Goal: Task Accomplishment & Management: Manage account settings

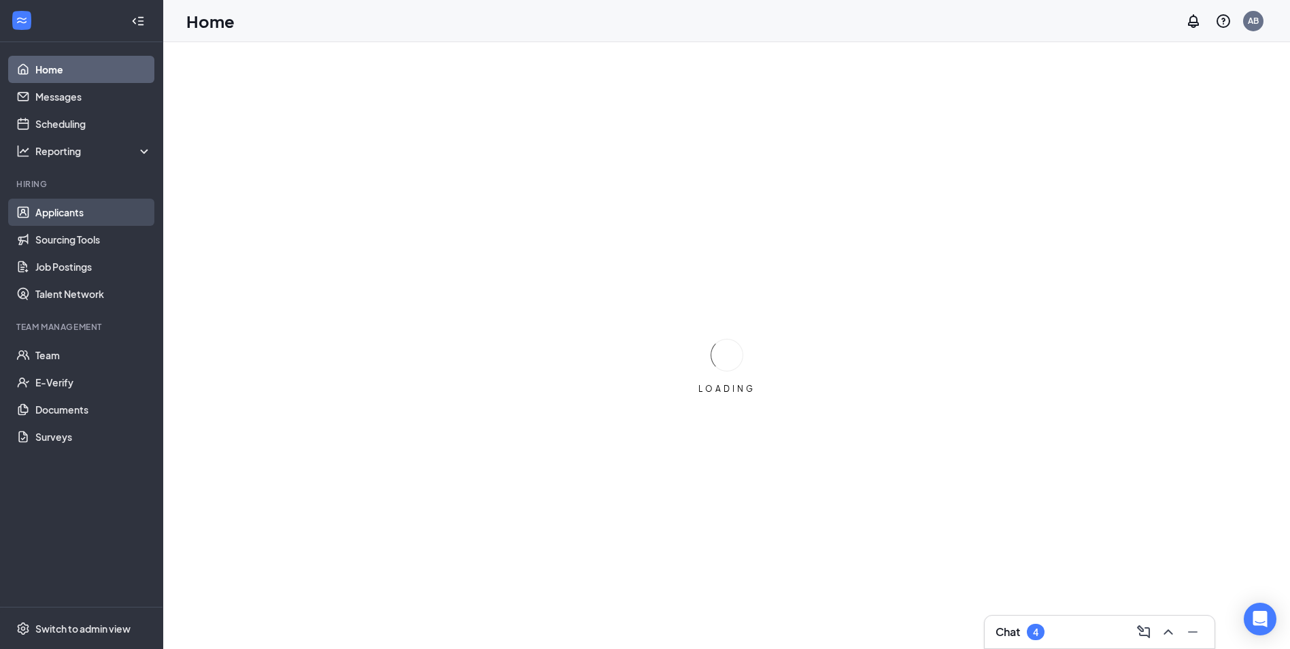
click at [92, 222] on link "Applicants" at bounding box center [93, 212] width 116 height 27
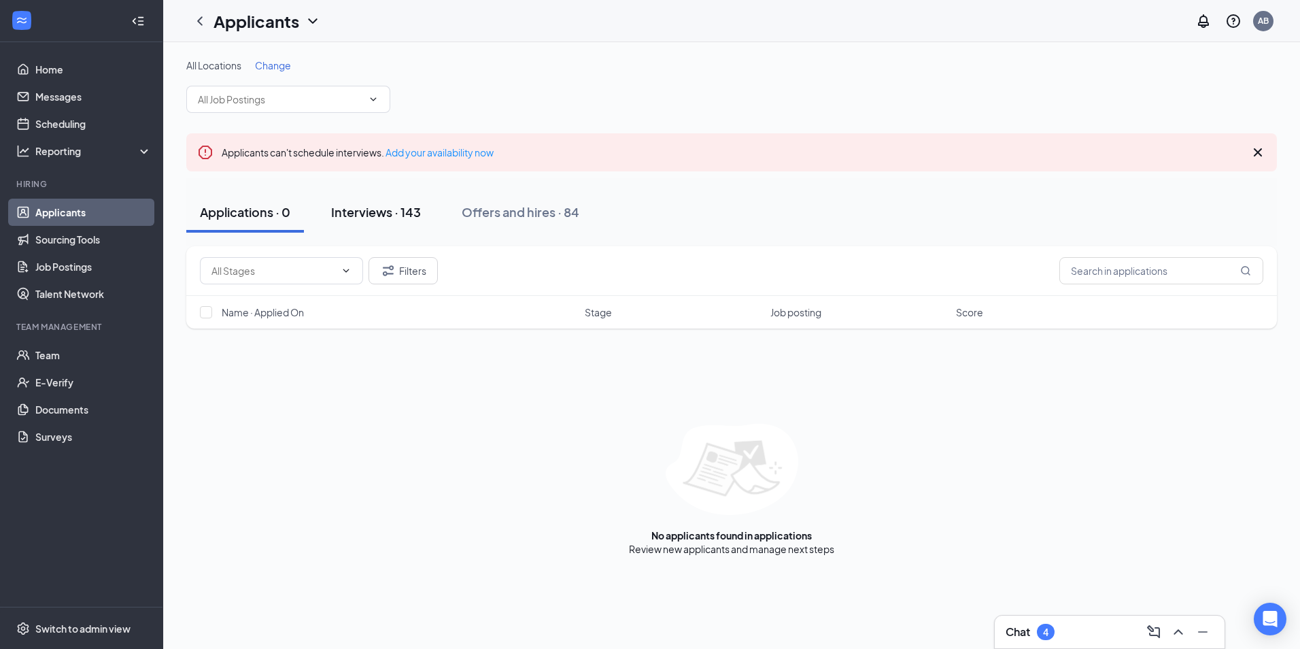
click at [370, 213] on div "Interviews · 143" at bounding box center [376, 211] width 90 height 17
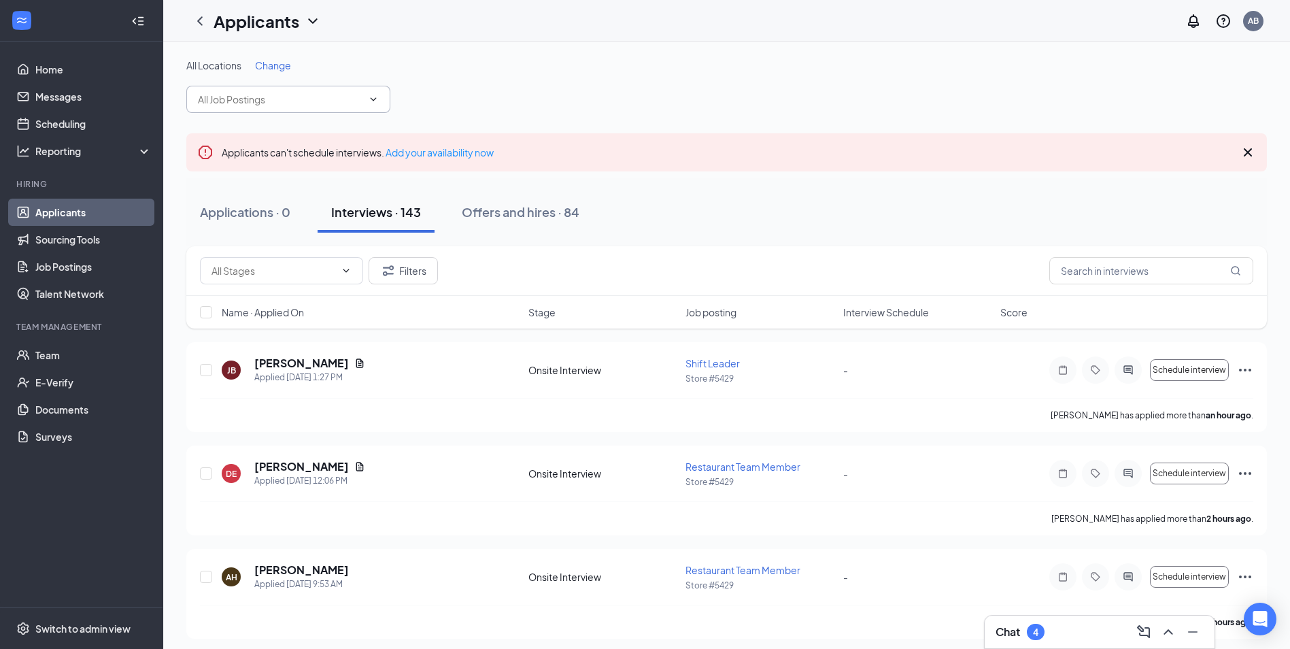
click at [279, 97] on input "text" at bounding box center [280, 99] width 165 height 15
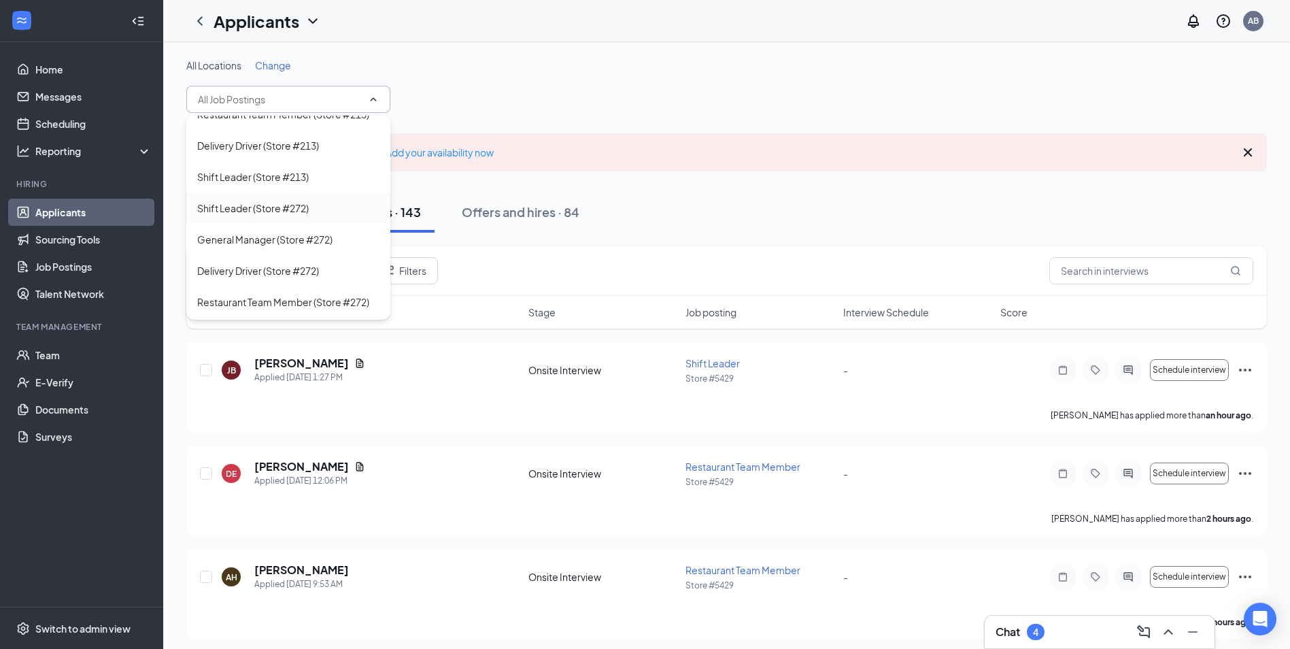
scroll to position [408, 0]
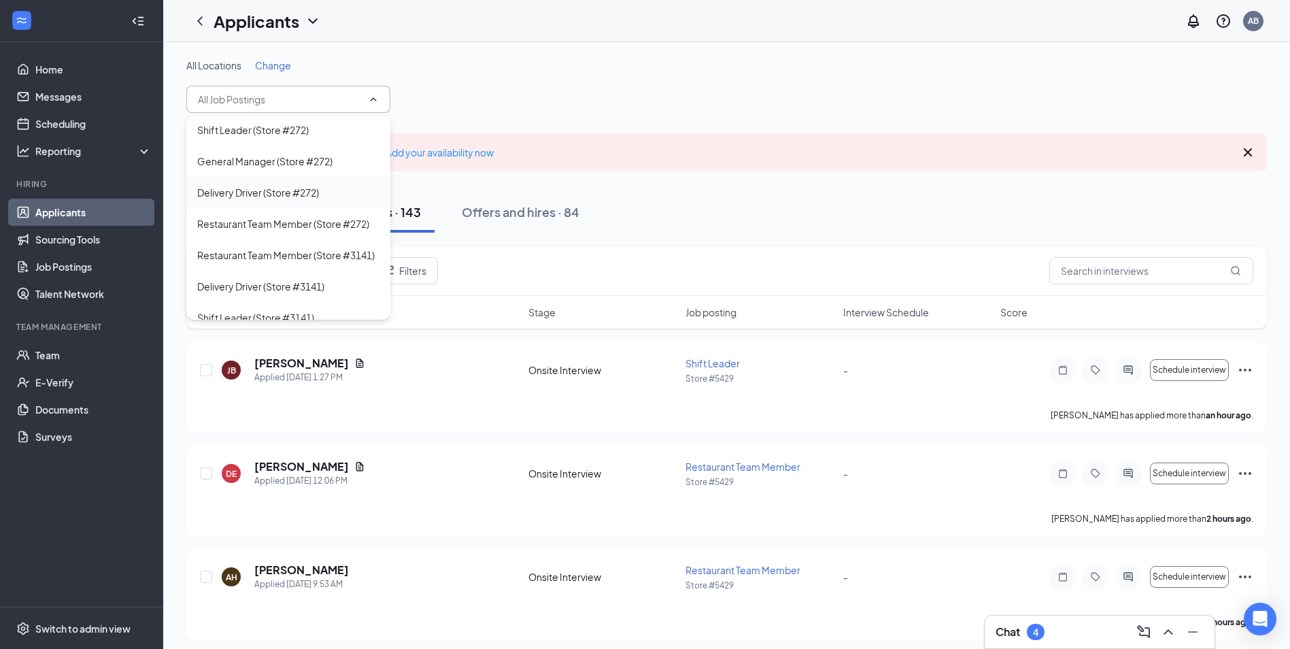
click at [236, 200] on div "Delivery Driver (Store #272)" at bounding box center [258, 192] width 122 height 15
type input "Delivery Driver (Store #272)"
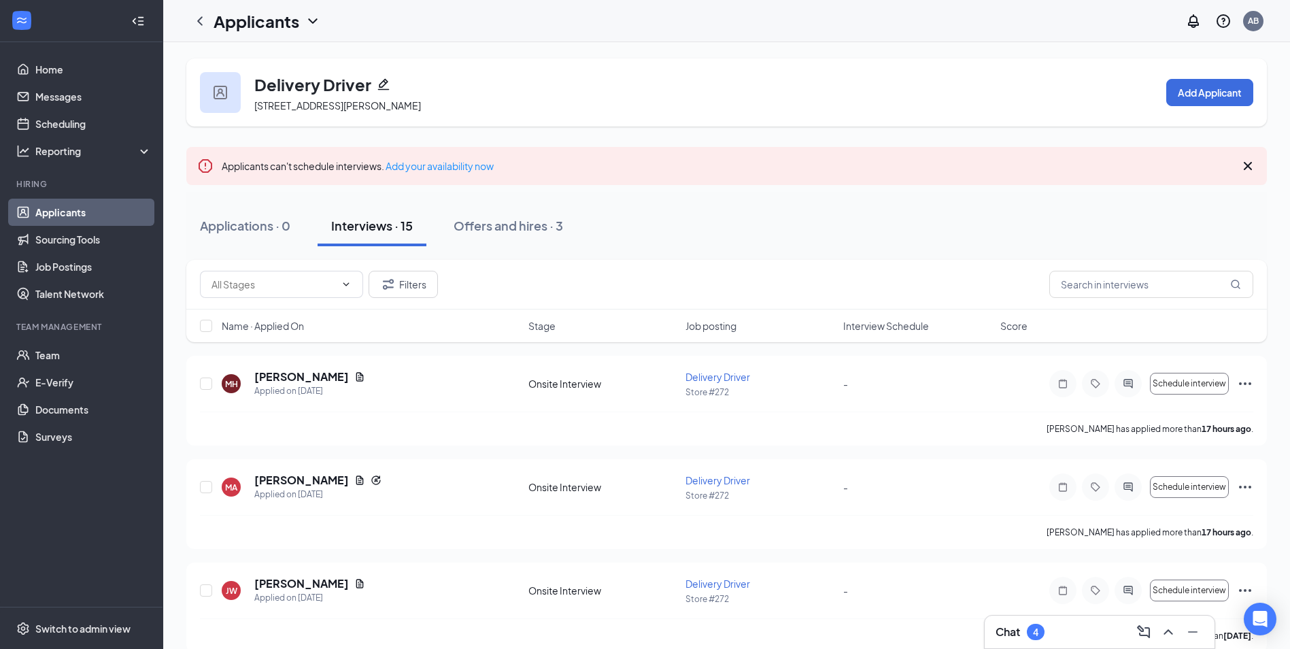
click at [626, 80] on div "Delivery Driver [STREET_ADDRESS][PERSON_NAME] Add Applicant" at bounding box center [726, 92] width 1080 height 68
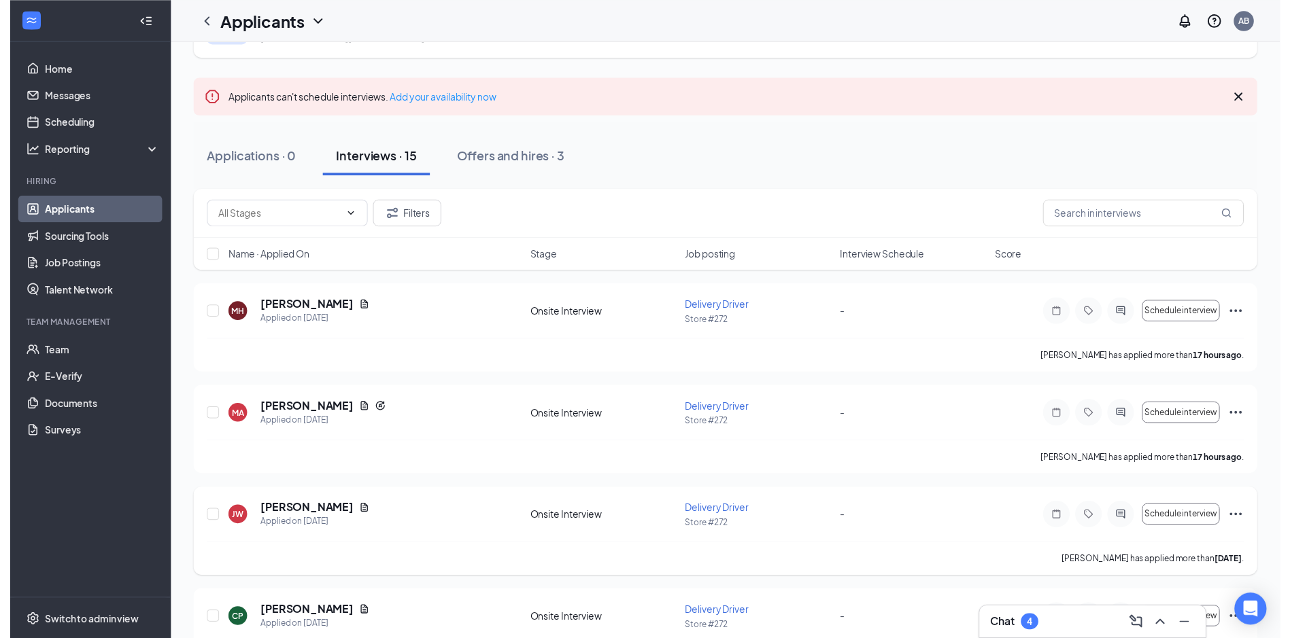
scroll to position [272, 0]
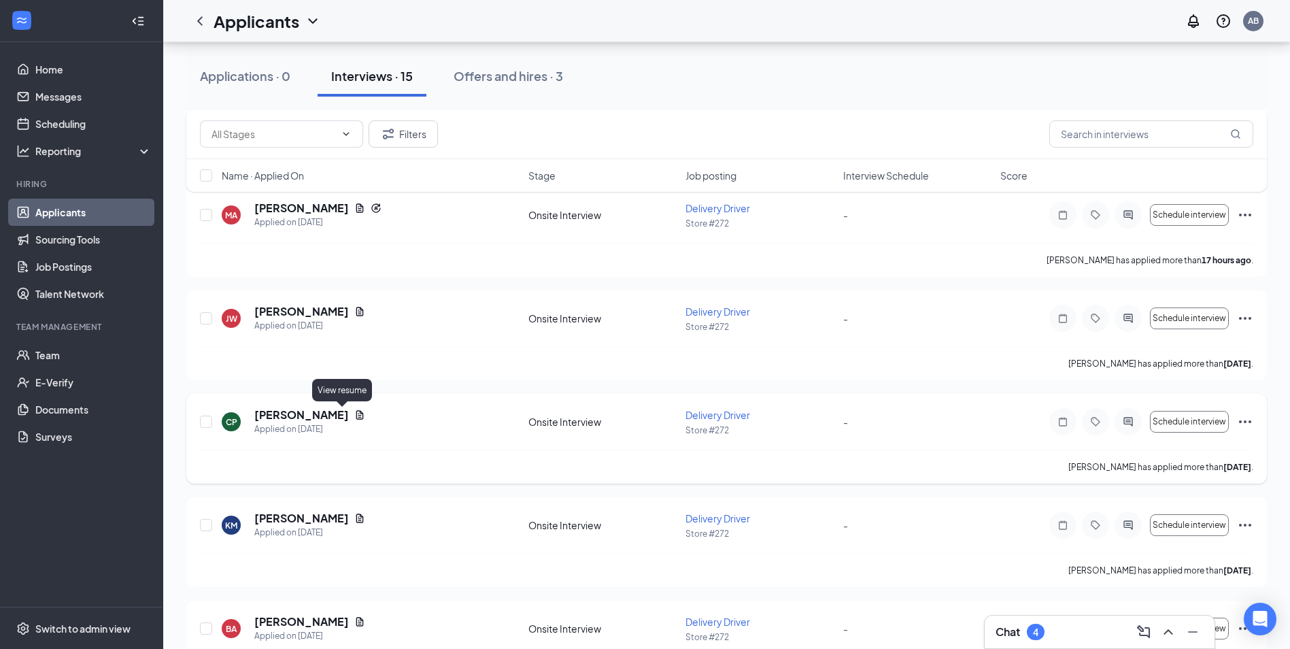
click at [354, 413] on icon "Document" at bounding box center [359, 414] width 11 height 11
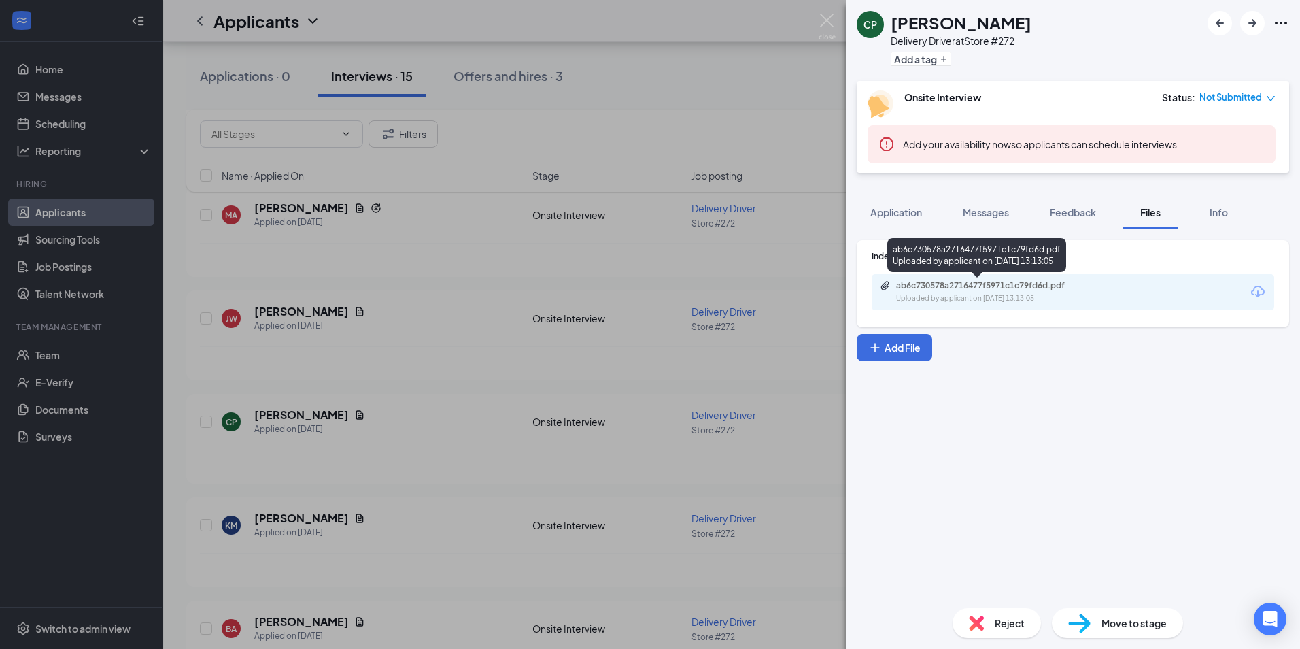
click at [976, 295] on div "Uploaded by applicant on [DATE] 13:13:05" at bounding box center [998, 298] width 204 height 11
click at [829, 22] on img at bounding box center [827, 27] width 17 height 27
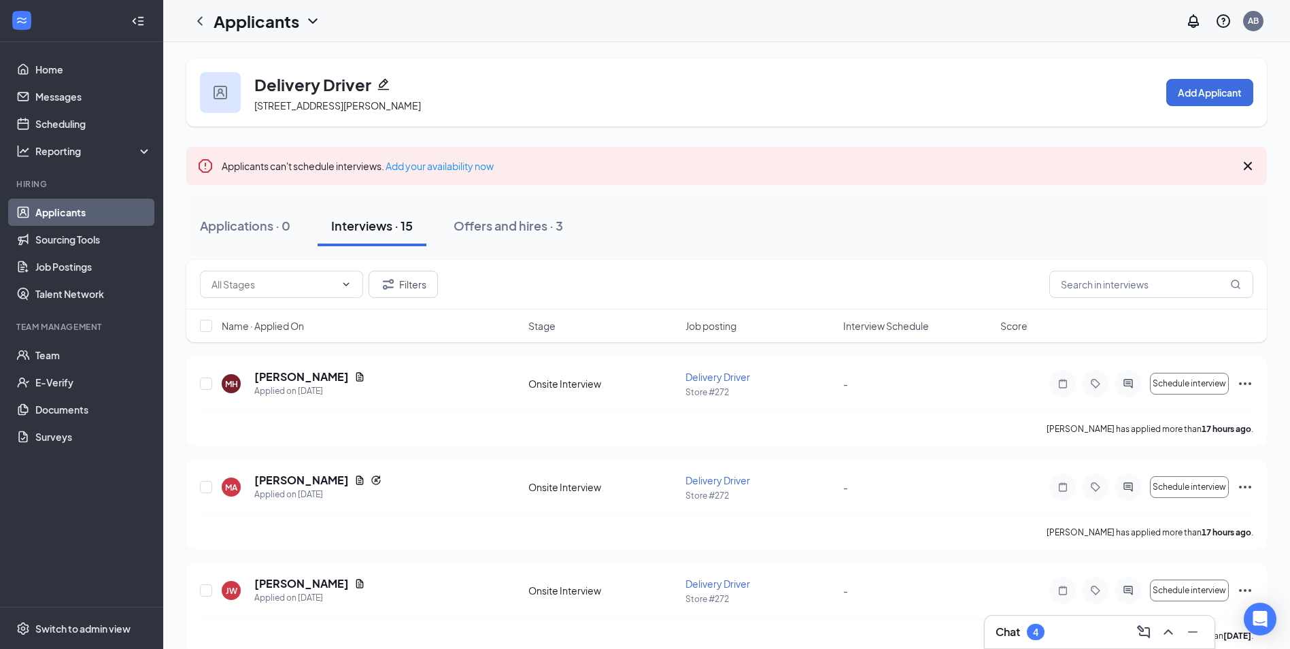
drag, startPoint x: 284, startPoint y: 27, endPoint x: 290, endPoint y: 24, distance: 7.0
click at [286, 27] on h1 "Applicants" at bounding box center [256, 21] width 86 height 23
click at [293, 61] on link "Applicants" at bounding box center [295, 59] width 147 height 14
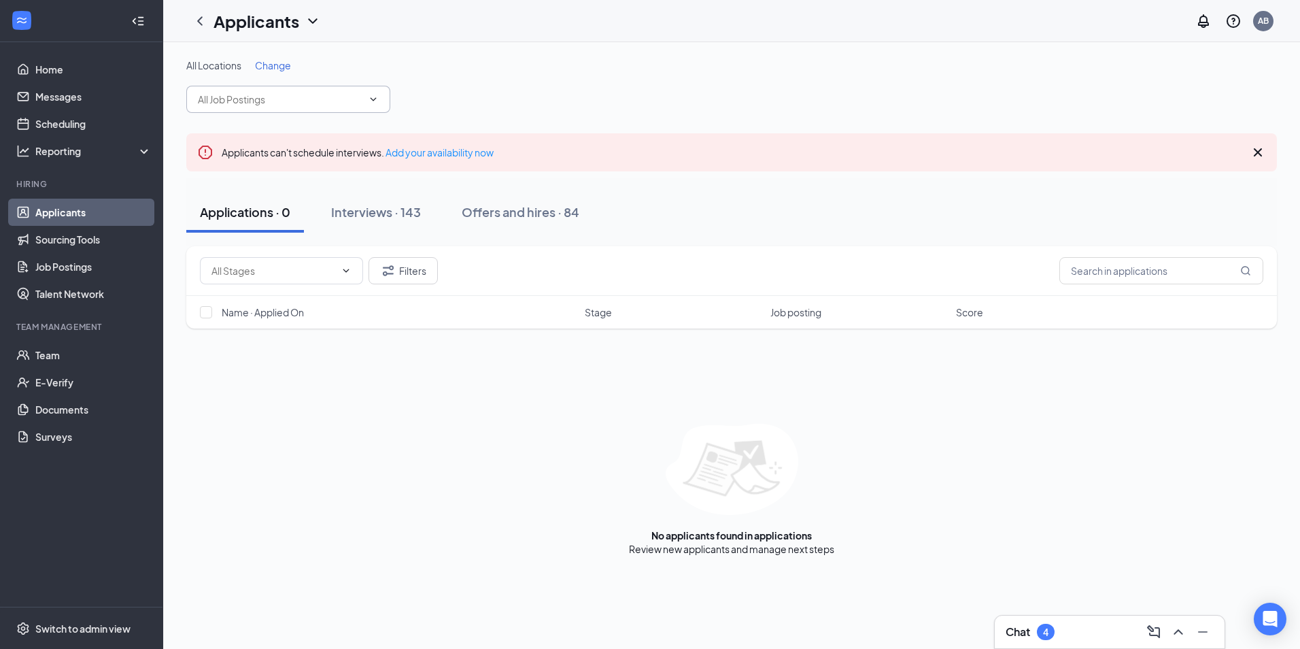
click at [275, 100] on input "text" at bounding box center [280, 99] width 165 height 15
click at [122, 270] on link "Job Postings" at bounding box center [93, 266] width 116 height 27
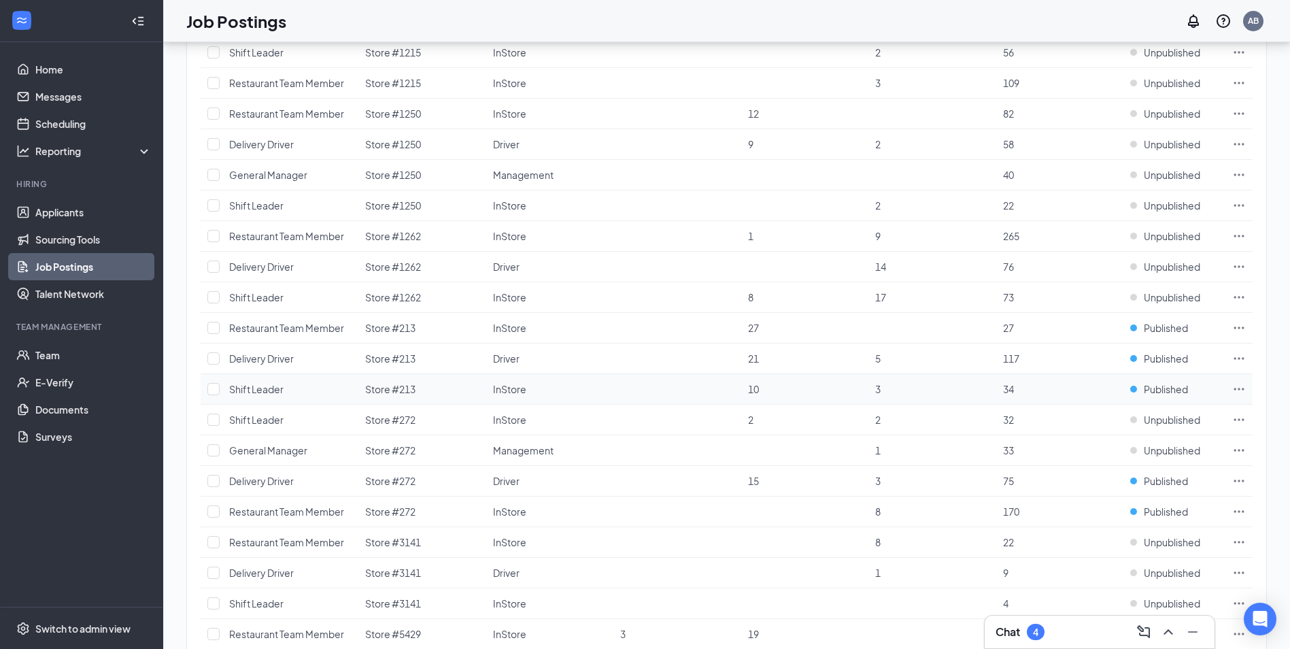
scroll to position [196, 0]
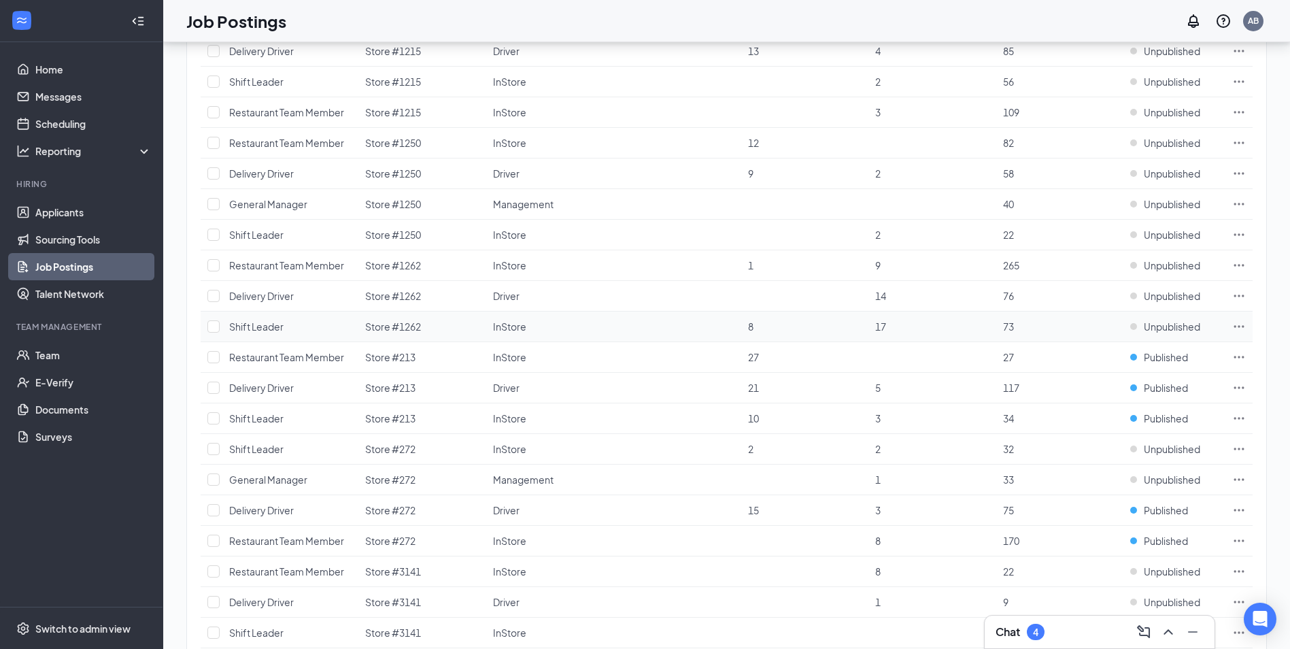
click at [1237, 324] on icon "Ellipses" at bounding box center [1239, 327] width 14 height 14
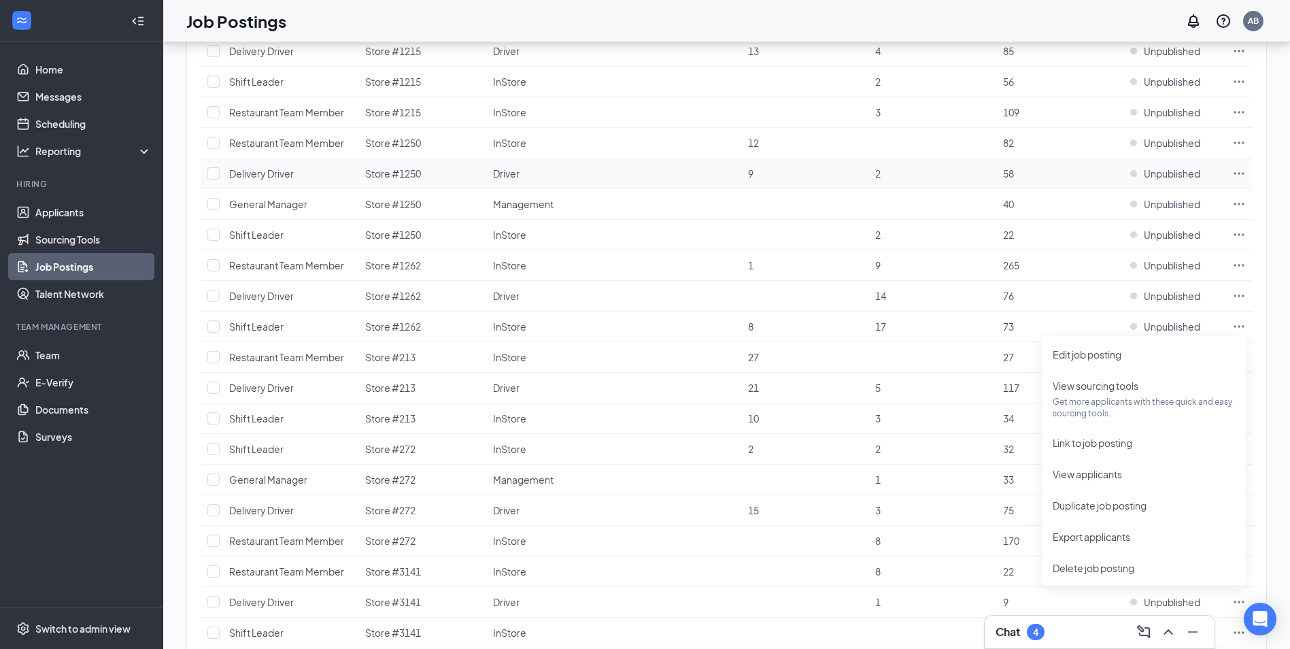
click at [798, 177] on td "9" at bounding box center [805, 173] width 128 height 31
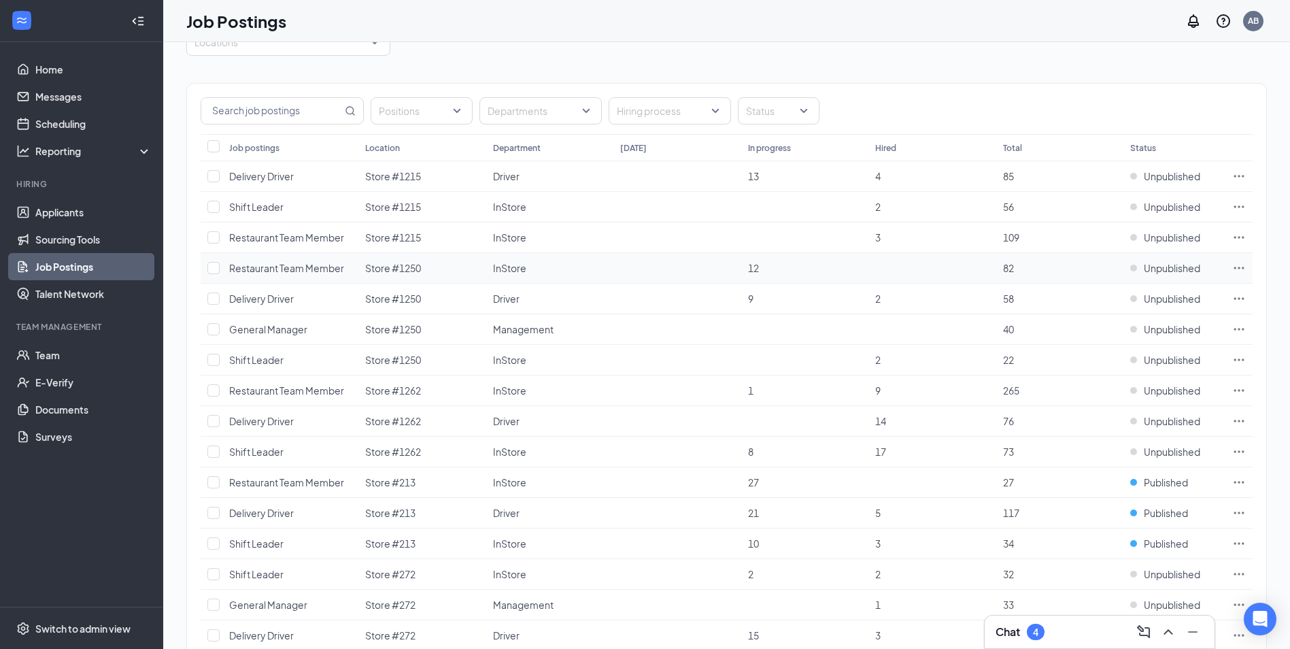
scroll to position [0, 0]
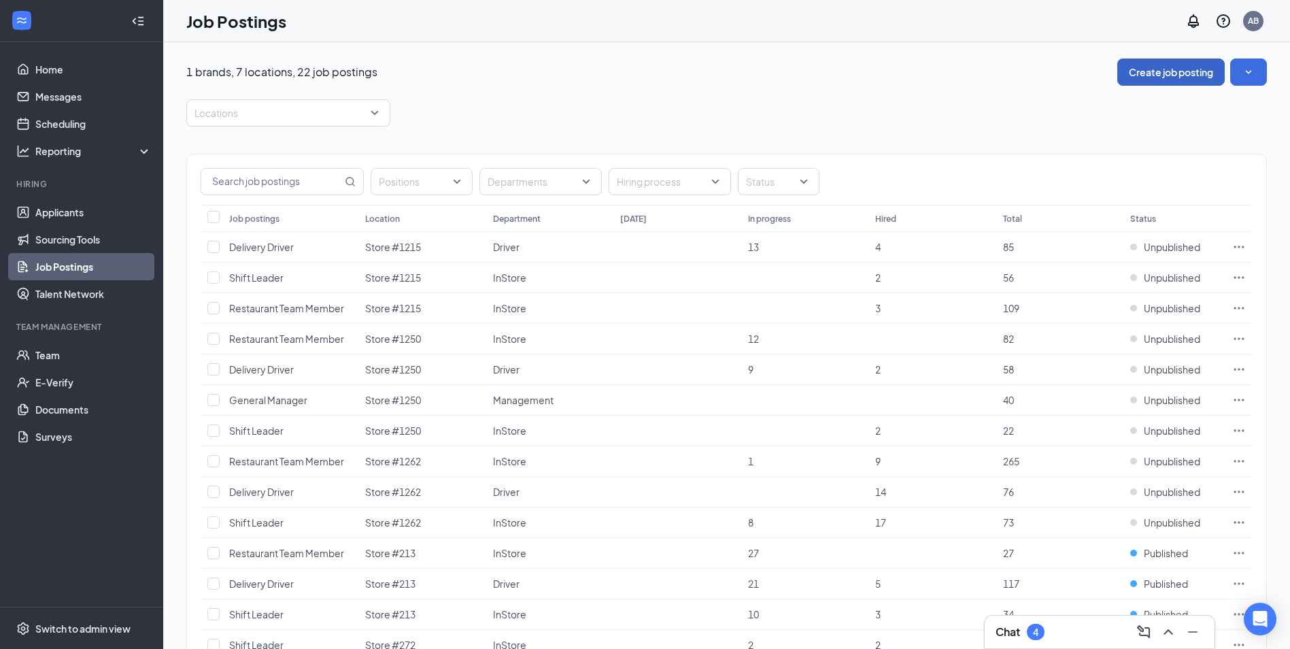
click at [1167, 74] on button "Create job posting" at bounding box center [1170, 71] width 107 height 27
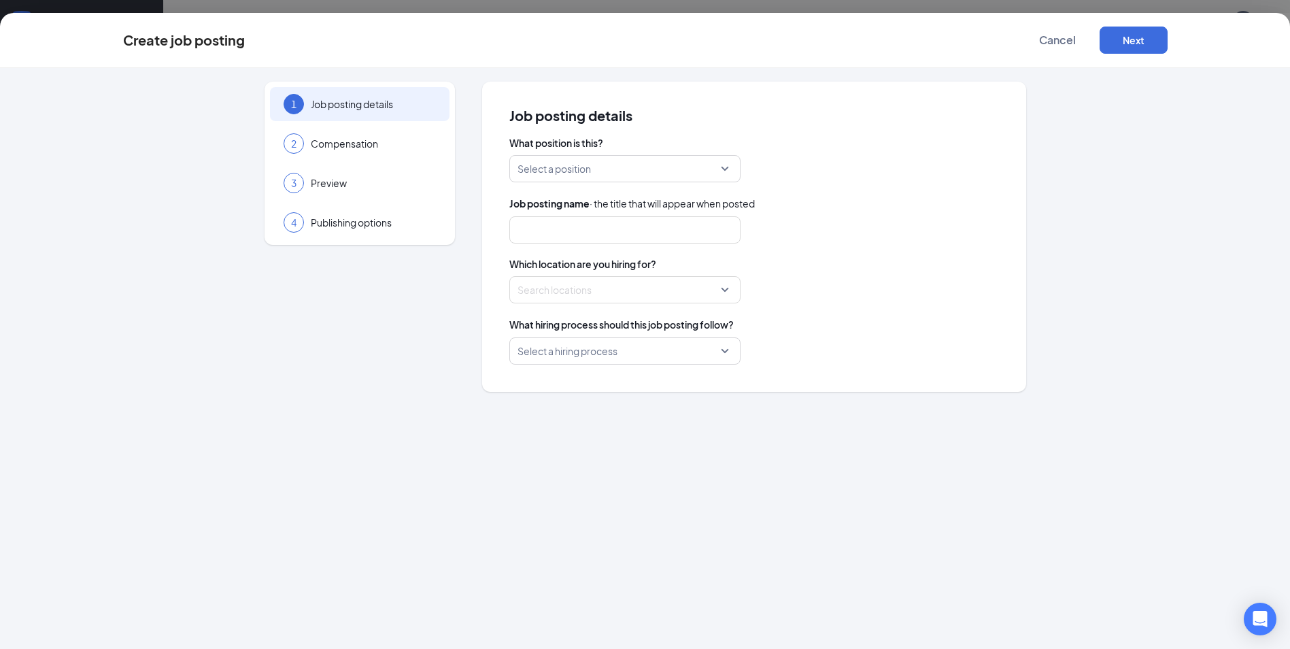
click at [653, 167] on input "search" at bounding box center [619, 169] width 205 height 26
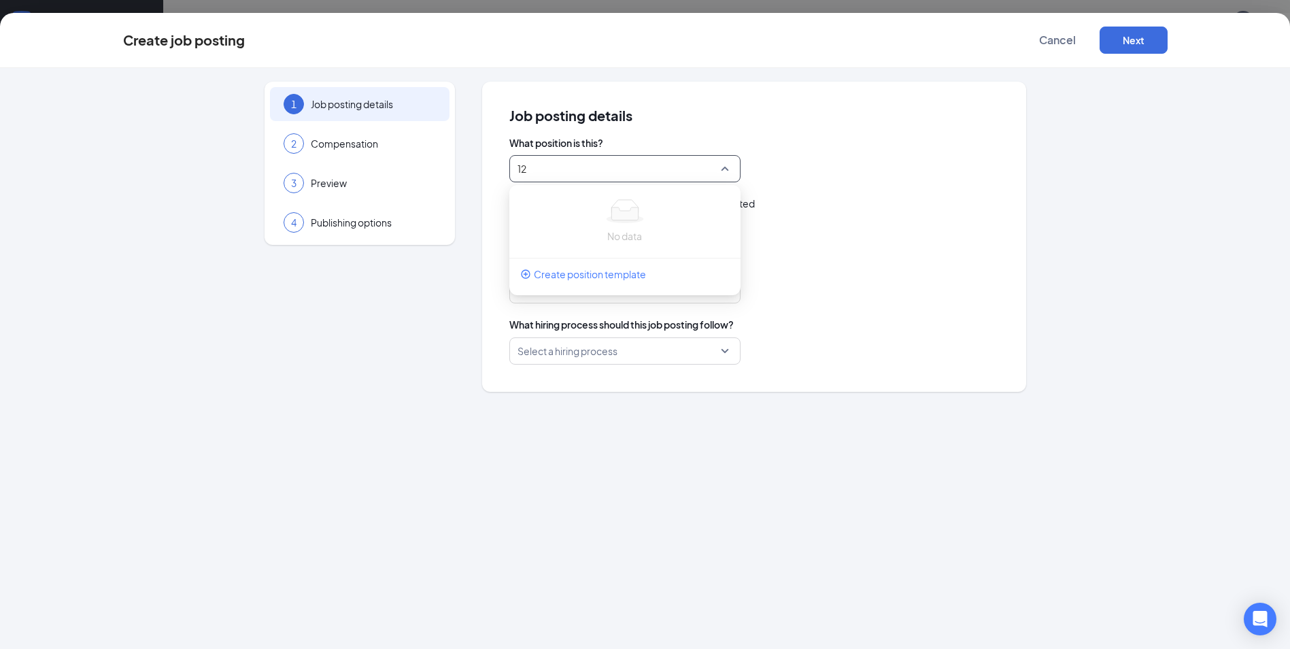
type input "1"
type input "shi"
click at [583, 264] on p "Shift Leader" at bounding box center [614, 265] width 188 height 14
type input "Shift Leader"
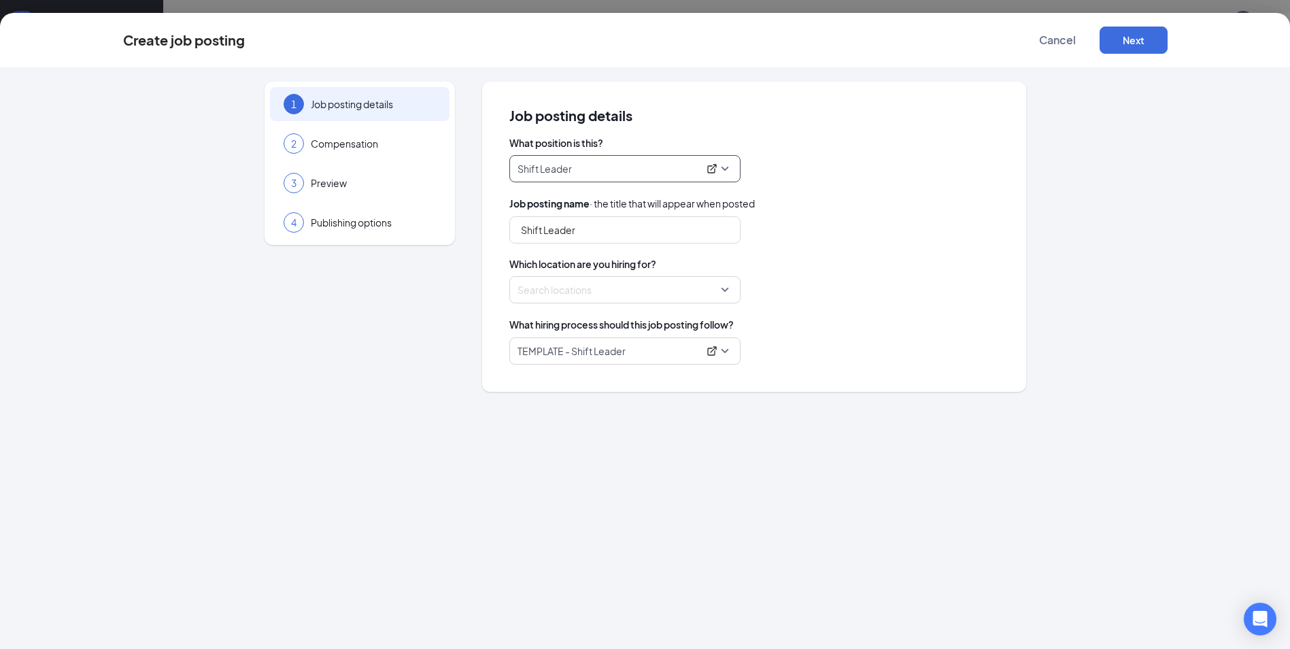
click at [613, 286] on div at bounding box center [620, 290] width 205 height 22
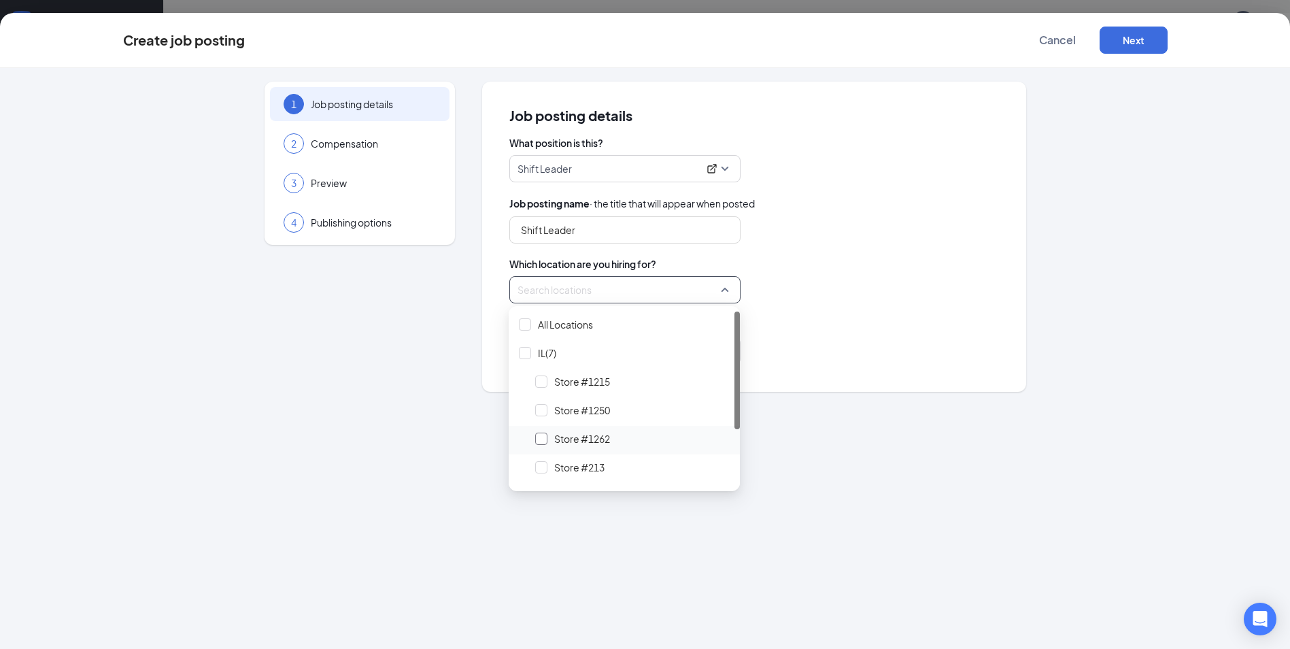
click at [538, 441] on div at bounding box center [541, 438] width 12 height 12
click at [853, 307] on div "What position is this? Shift Leader 233392 202522 Closing Shift Leader Rantoul …" at bounding box center [754, 250] width 490 height 228
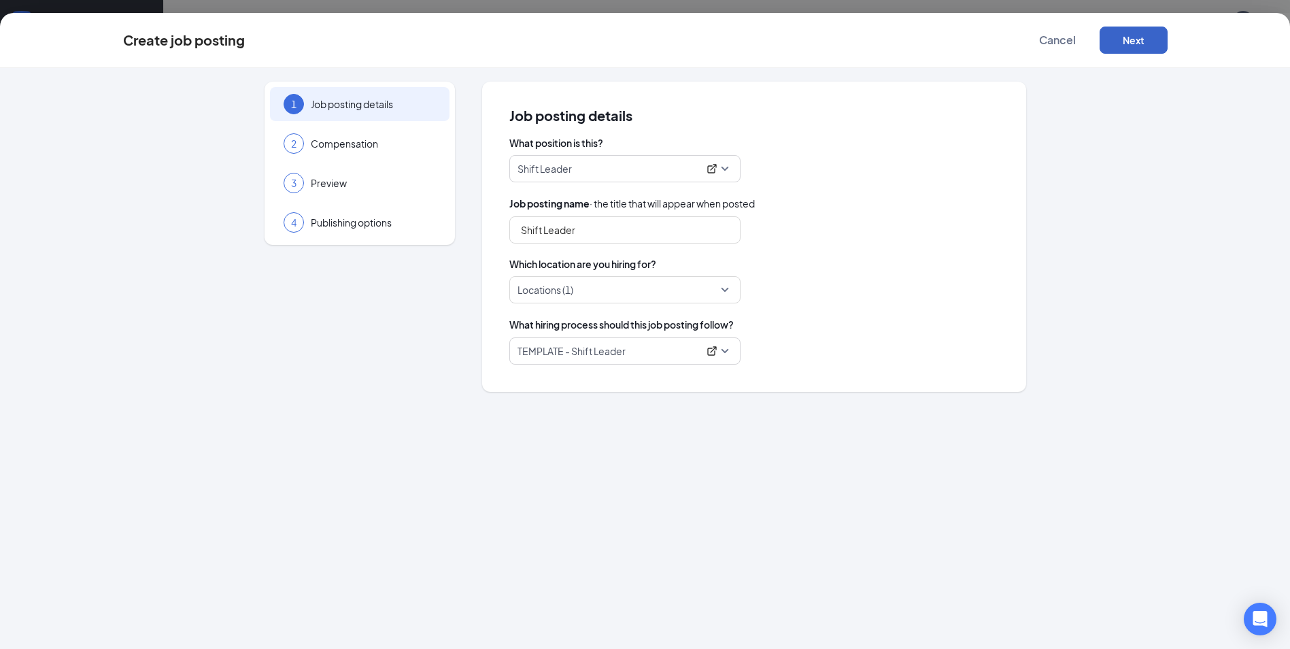
click at [1142, 41] on button "Next" at bounding box center [1133, 40] width 68 height 27
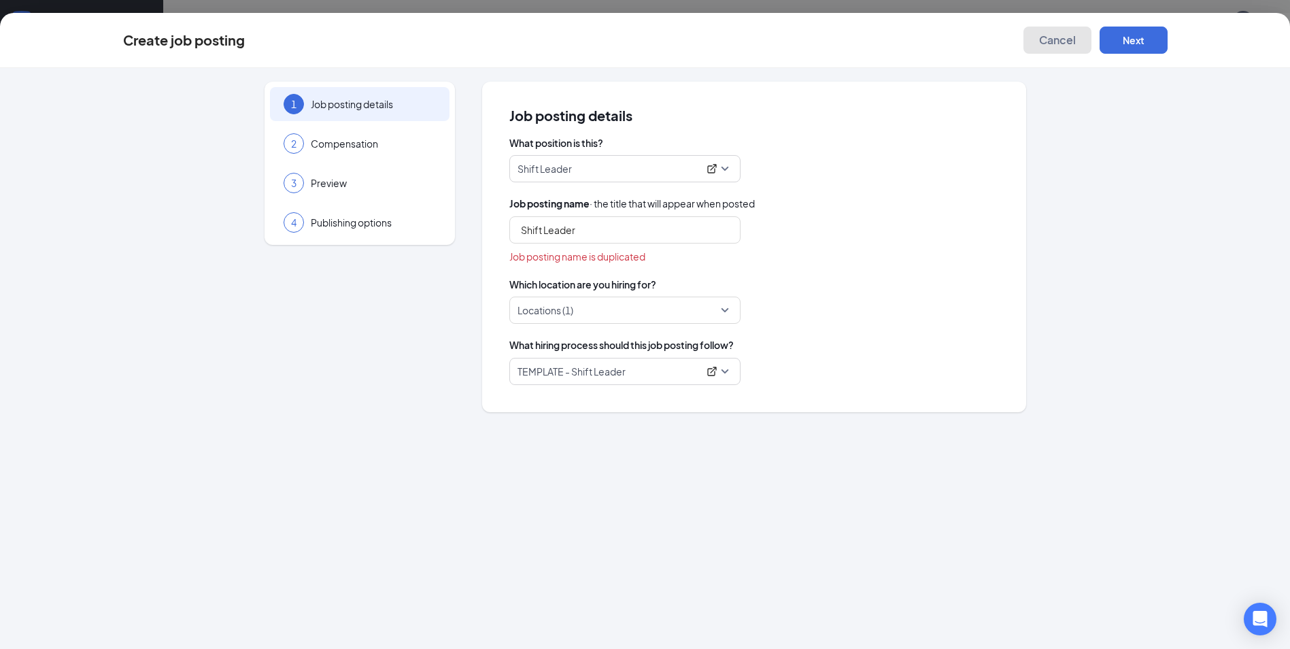
click at [1059, 39] on span "Cancel" at bounding box center [1057, 40] width 37 height 14
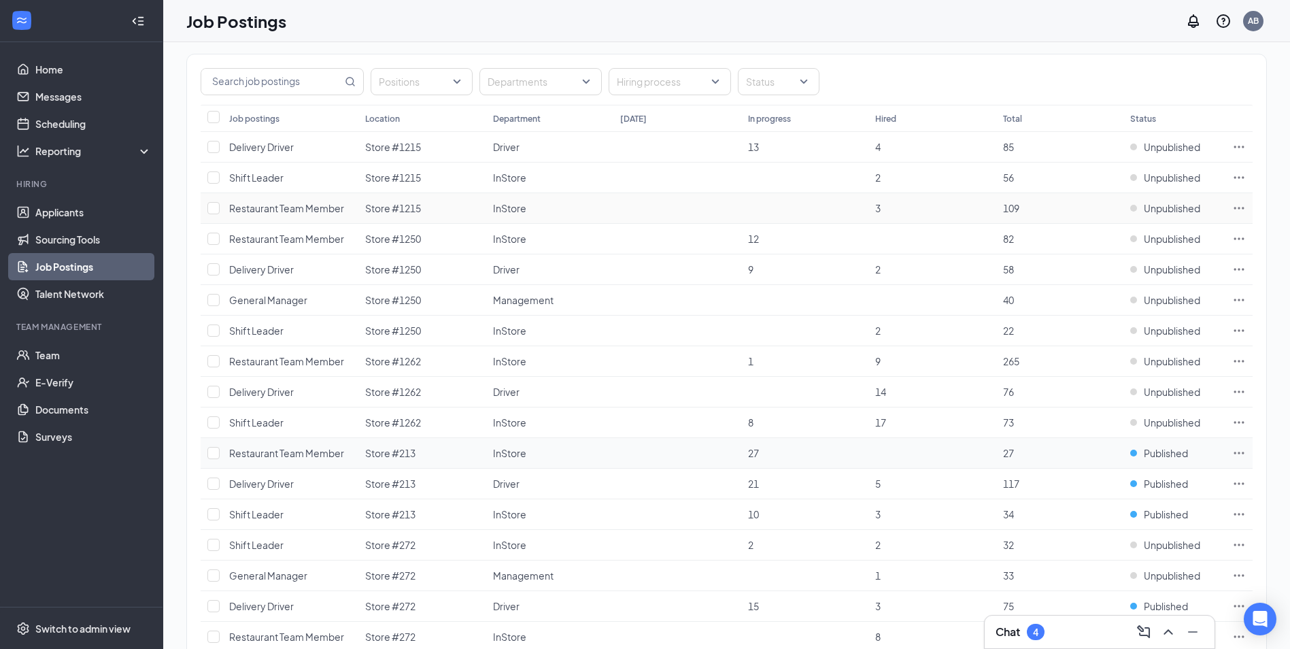
scroll to position [204, 0]
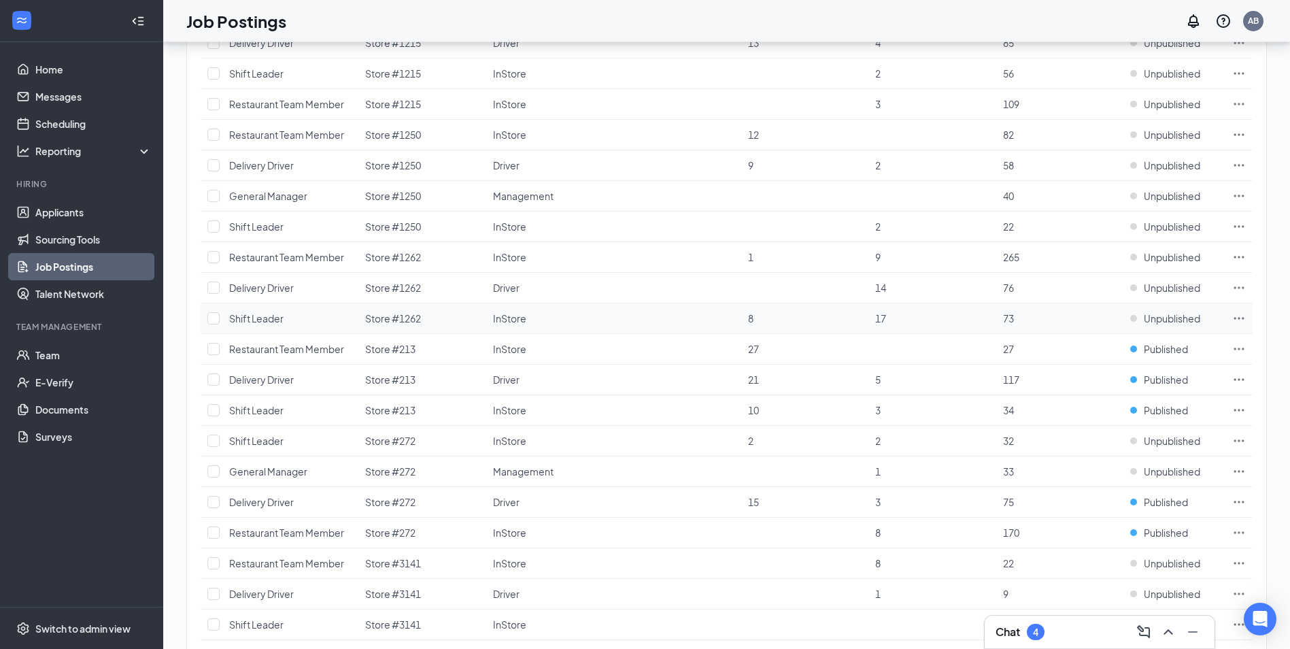
click at [1239, 319] on icon "Ellipses" at bounding box center [1239, 318] width 10 height 2
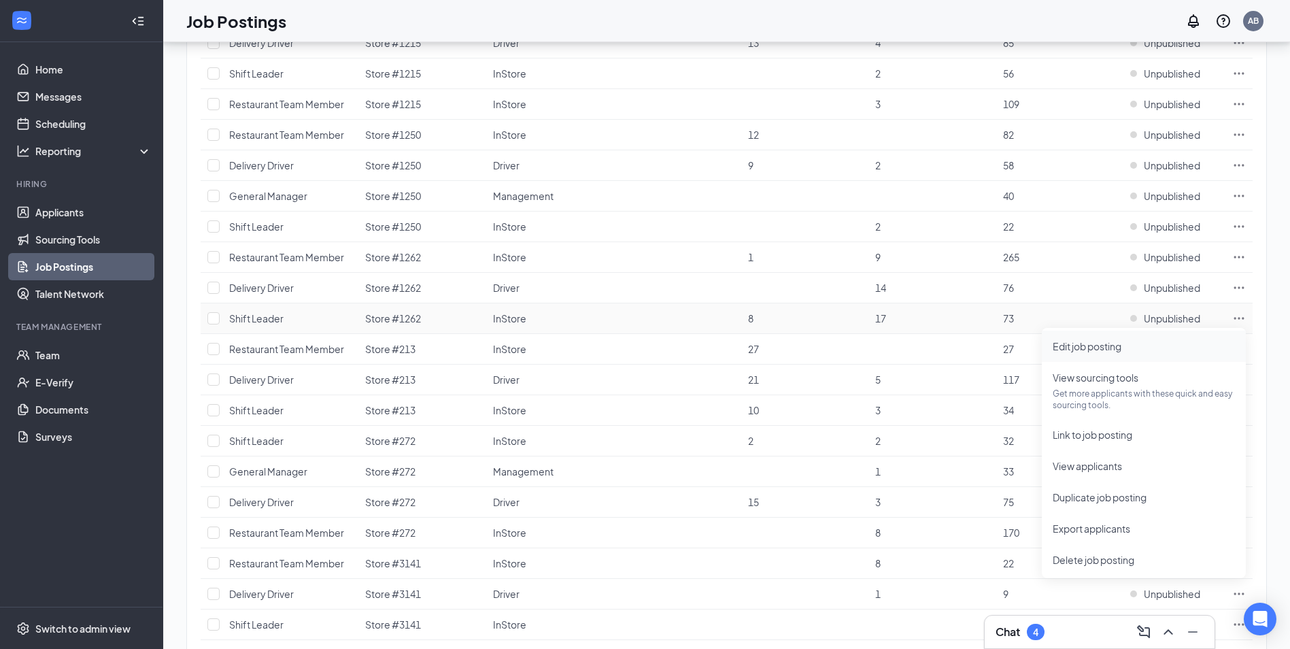
click at [1108, 352] on span "Edit job posting" at bounding box center [1086, 346] width 69 height 12
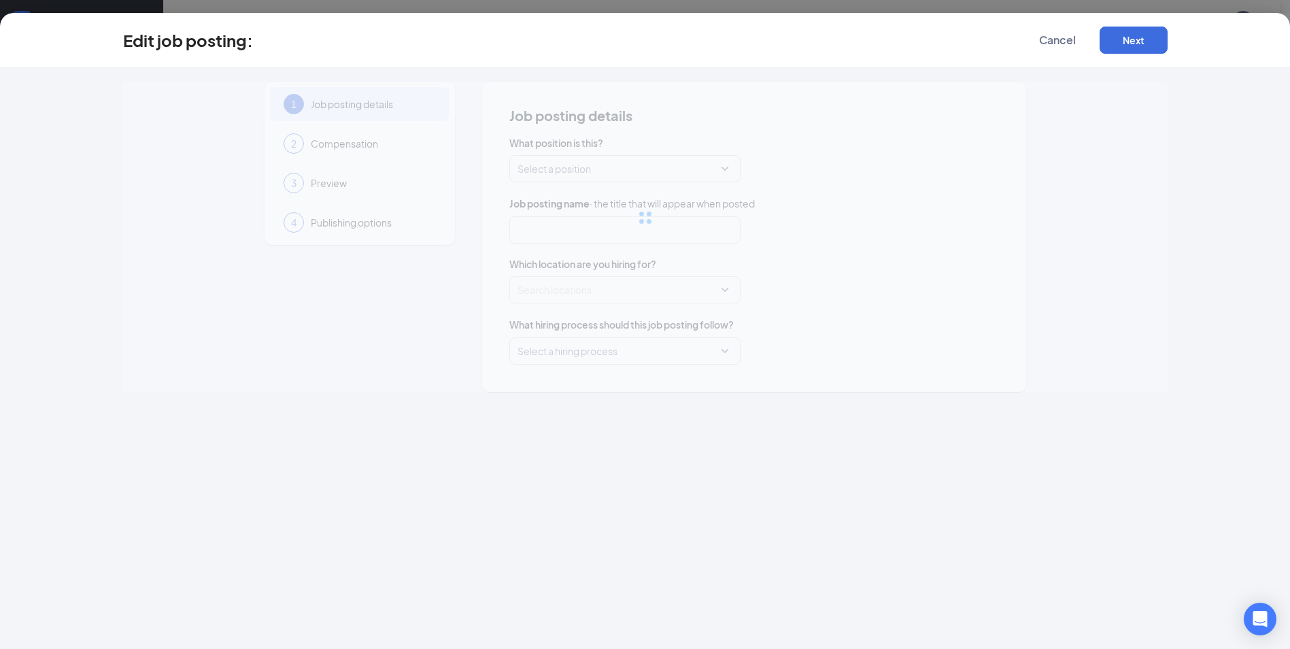
type input "Shift Leader"
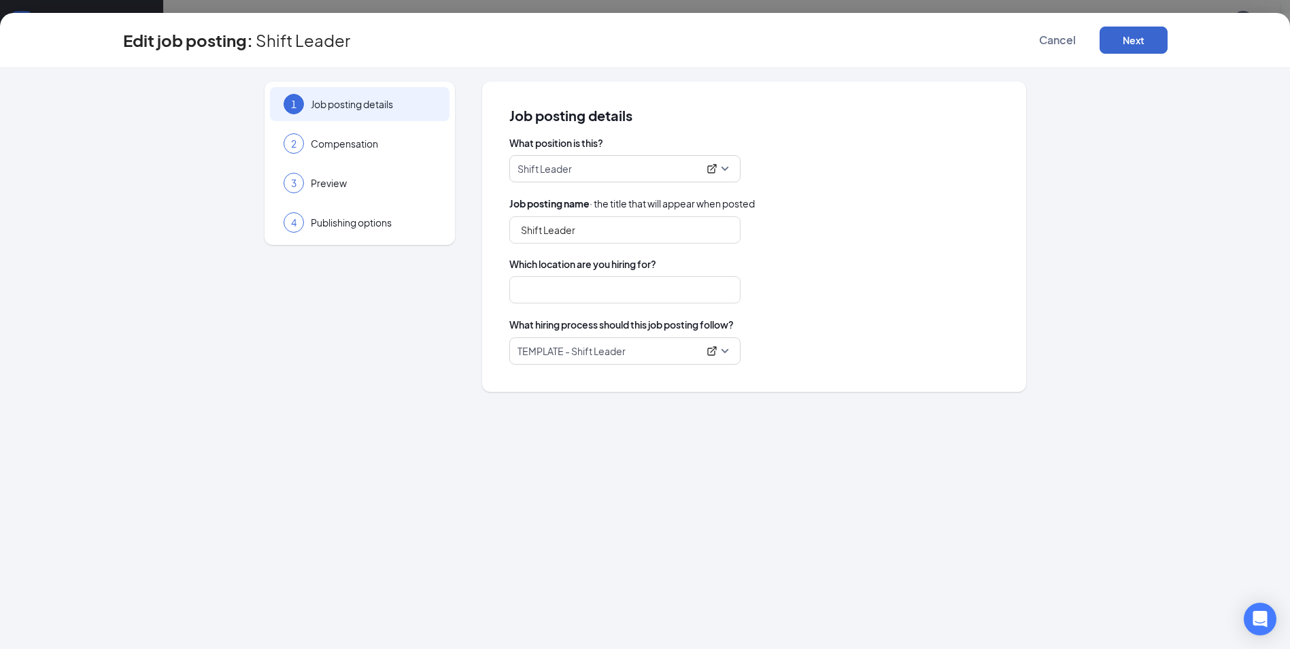
type input "Store #1262"
click at [1124, 42] on button "Next" at bounding box center [1133, 40] width 68 height 27
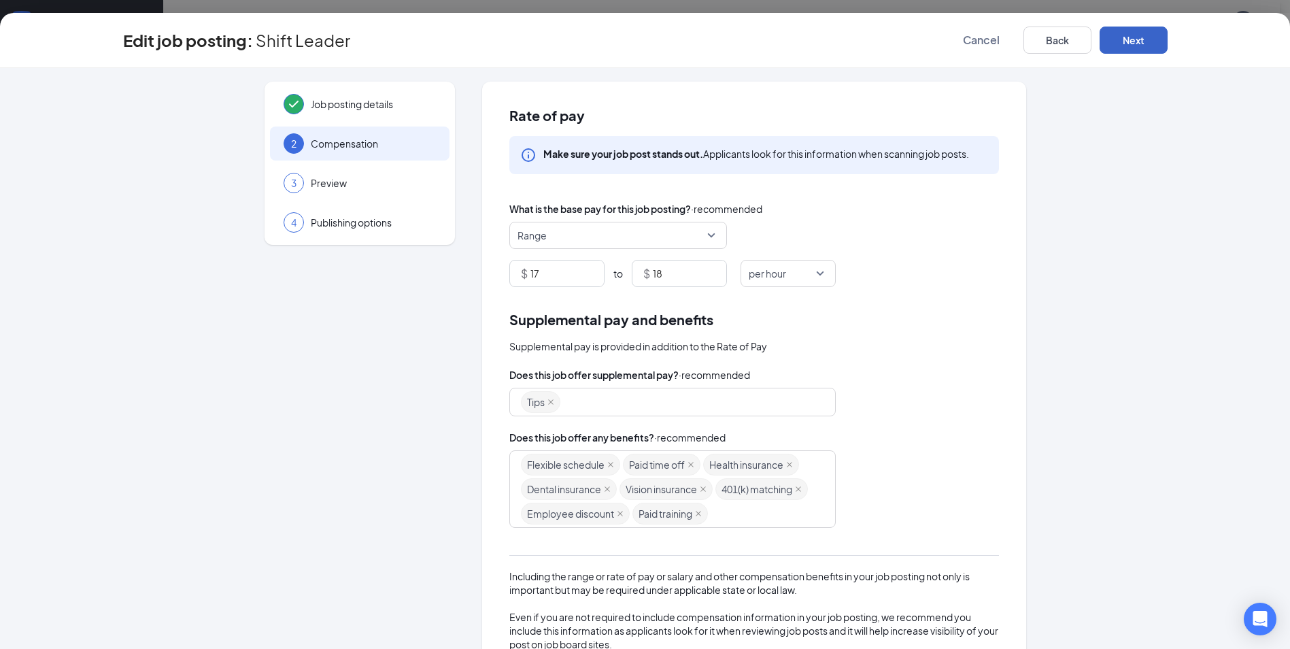
click at [1125, 42] on button "Next" at bounding box center [1133, 40] width 68 height 27
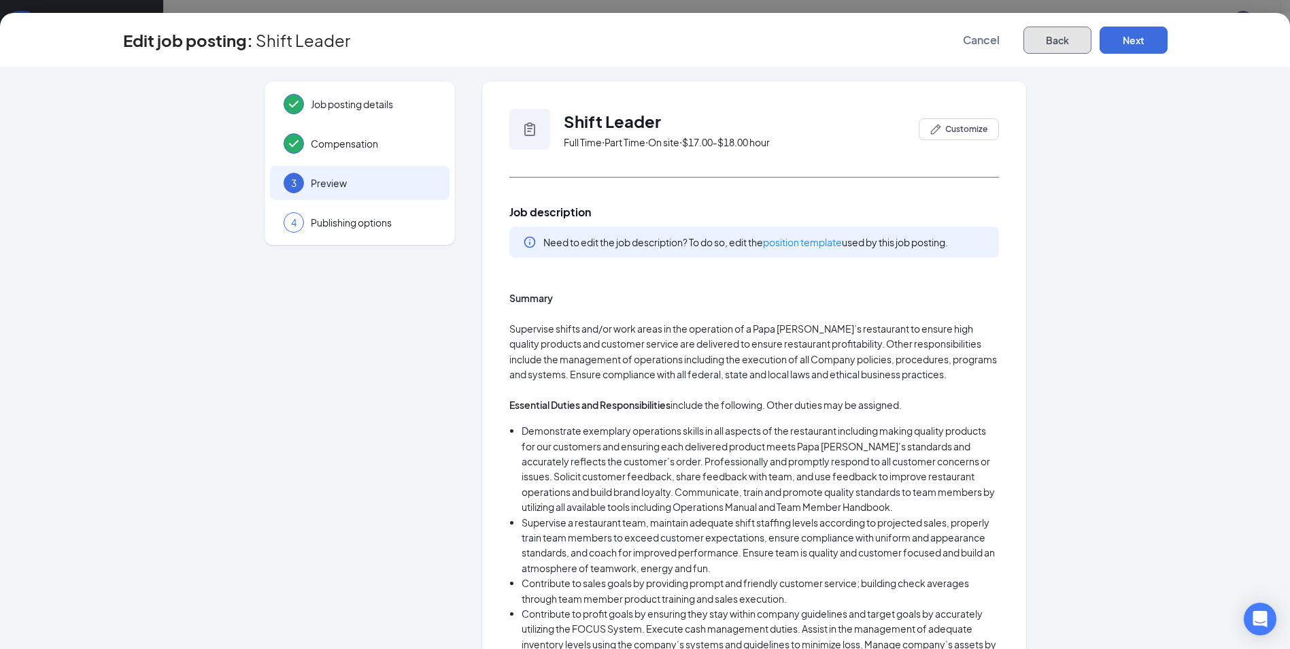
click at [1065, 41] on button "Back" at bounding box center [1057, 40] width 68 height 27
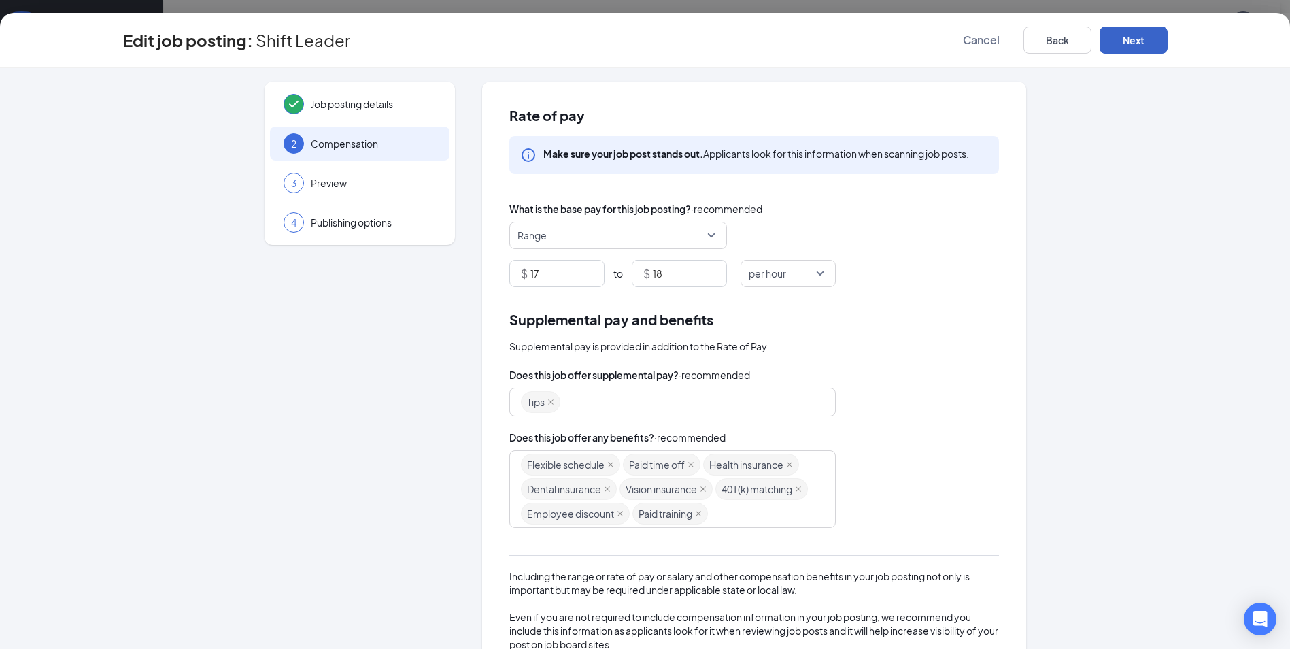
click at [1126, 42] on button "Next" at bounding box center [1133, 40] width 68 height 27
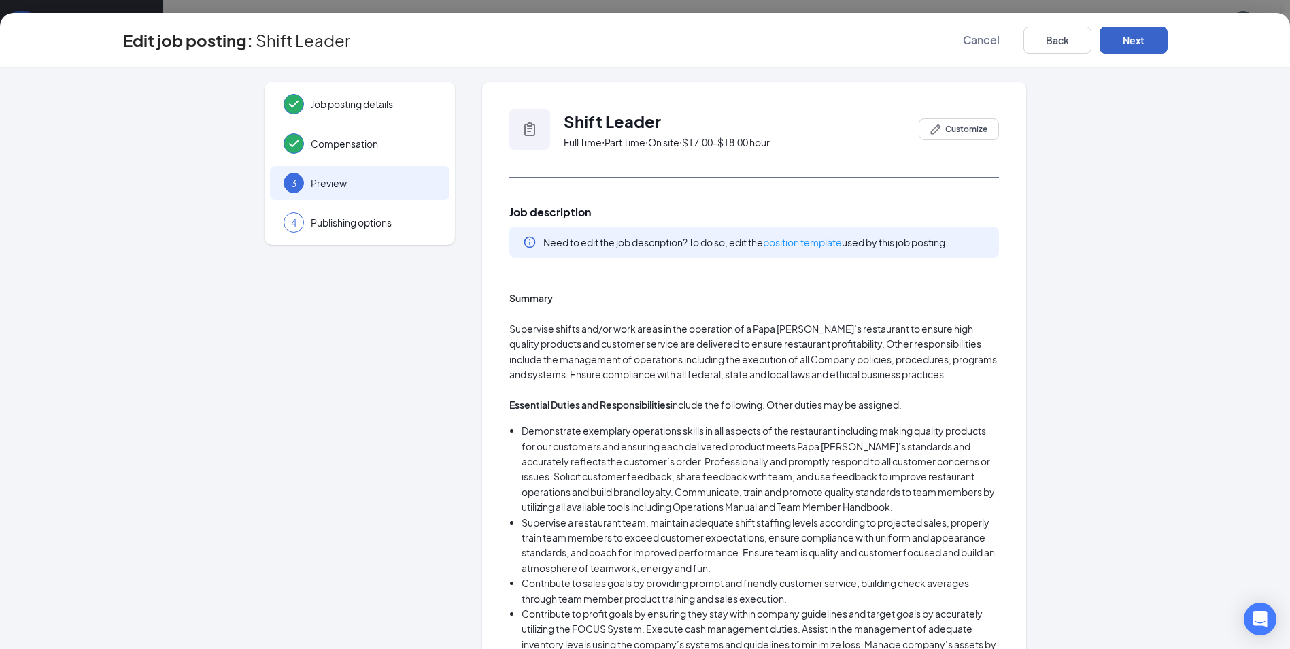
click at [1127, 41] on button "Next" at bounding box center [1133, 40] width 68 height 27
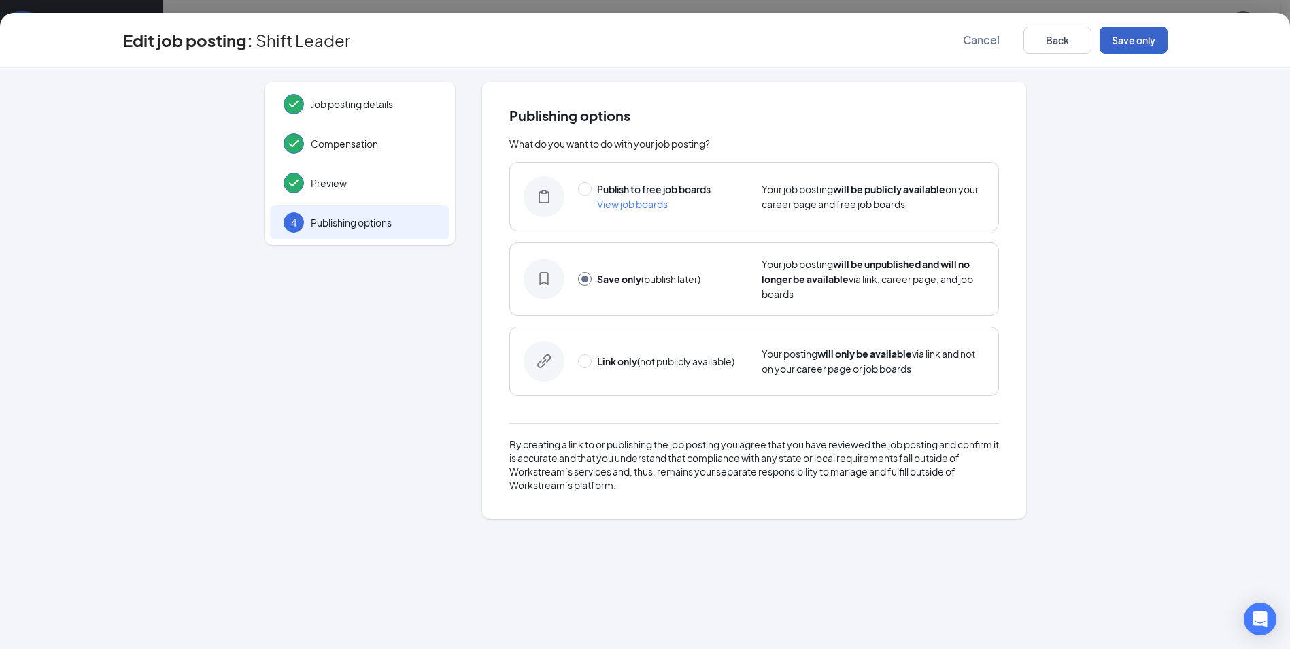
click at [1128, 40] on button "Save only" at bounding box center [1133, 40] width 68 height 27
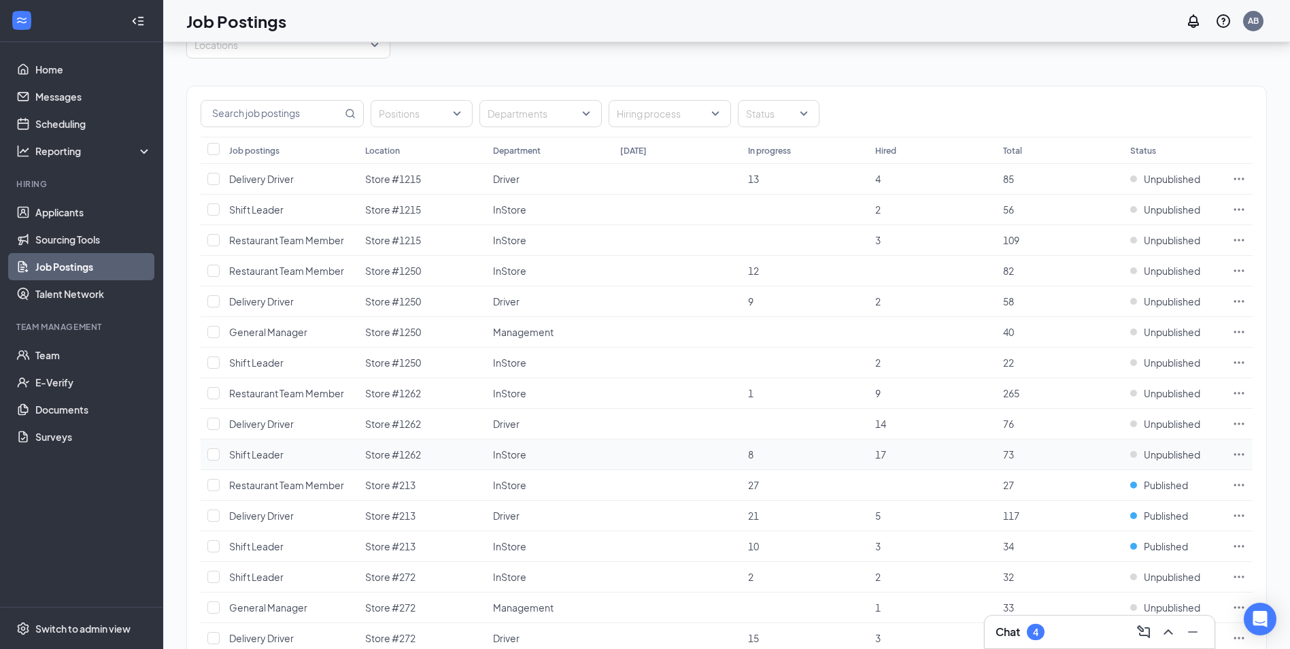
scroll to position [136, 0]
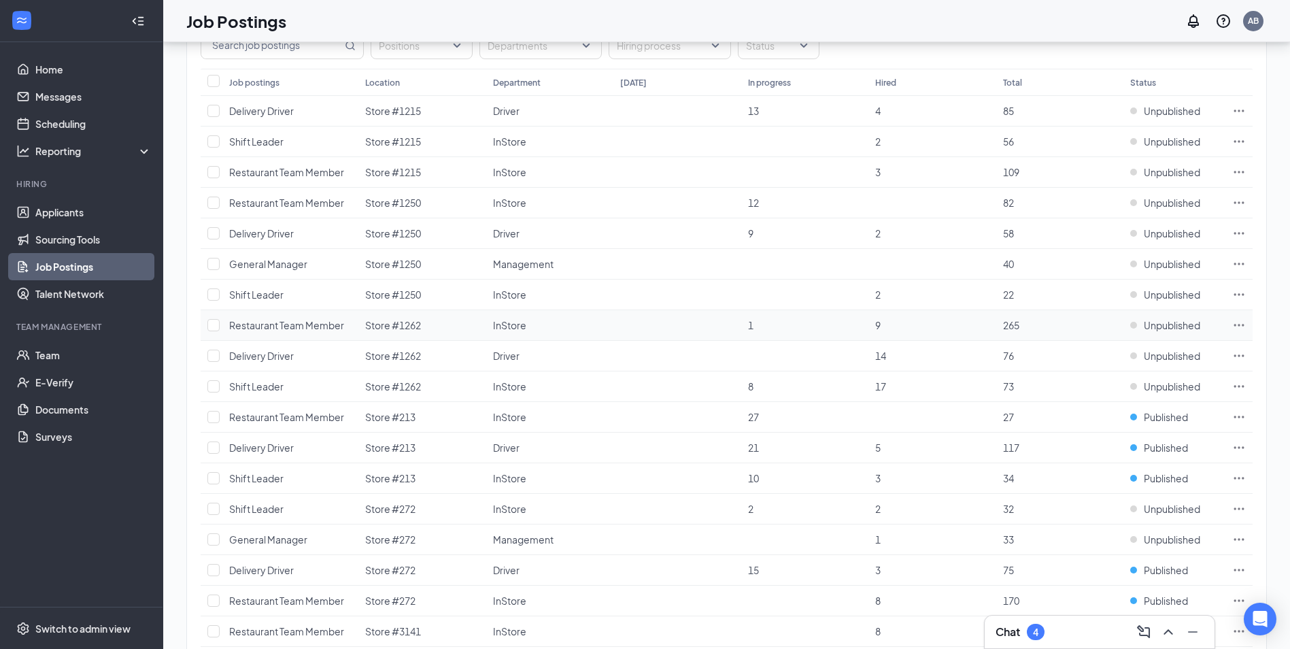
click at [1238, 325] on icon "Ellipses" at bounding box center [1239, 325] width 10 height 2
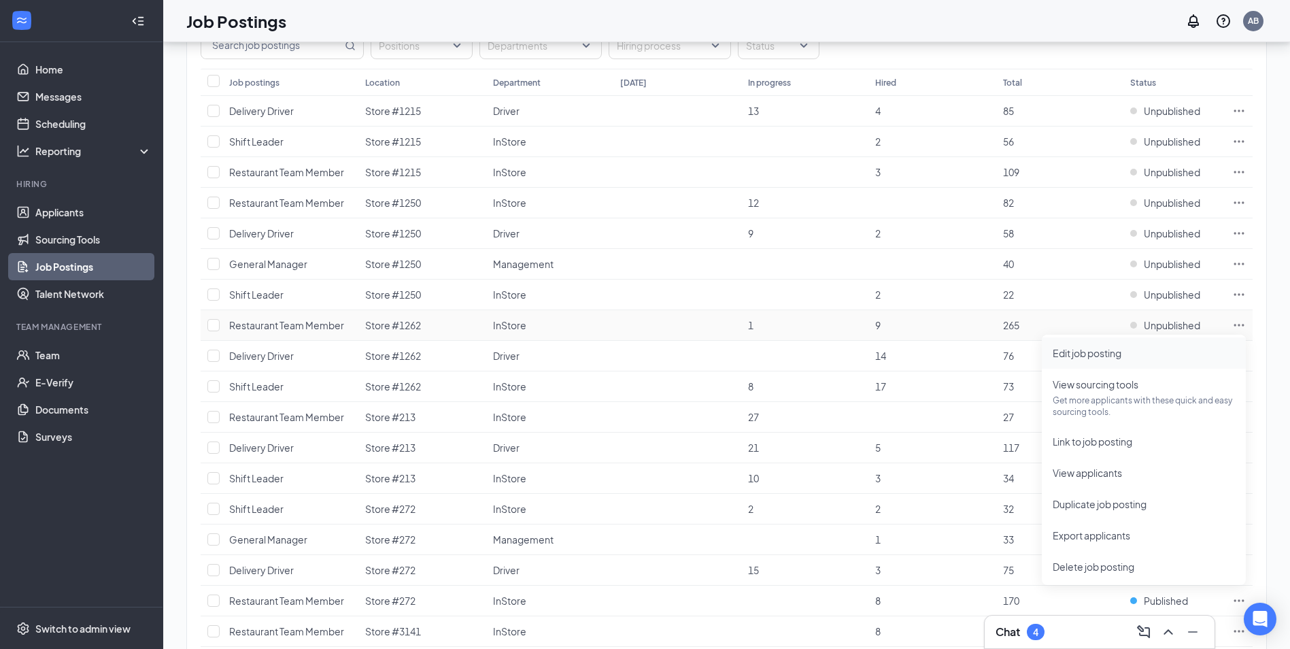
click at [1088, 353] on span "Edit job posting" at bounding box center [1086, 353] width 69 height 12
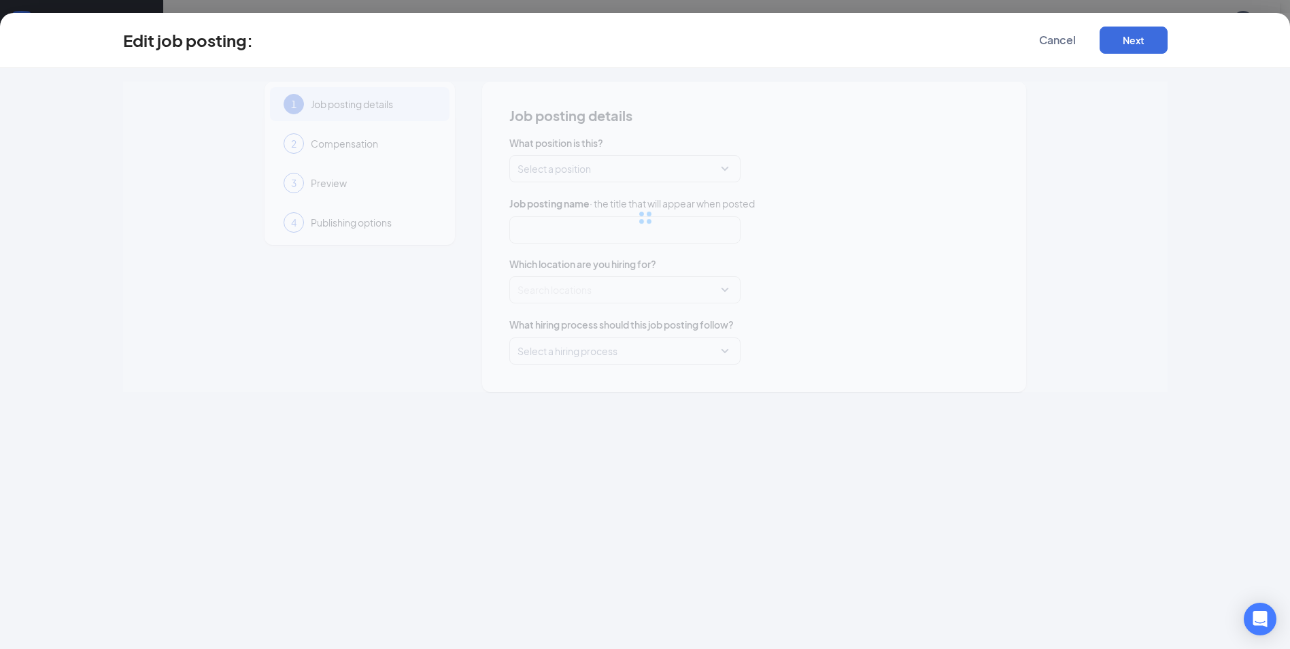
type input "Restaurant Team Member"
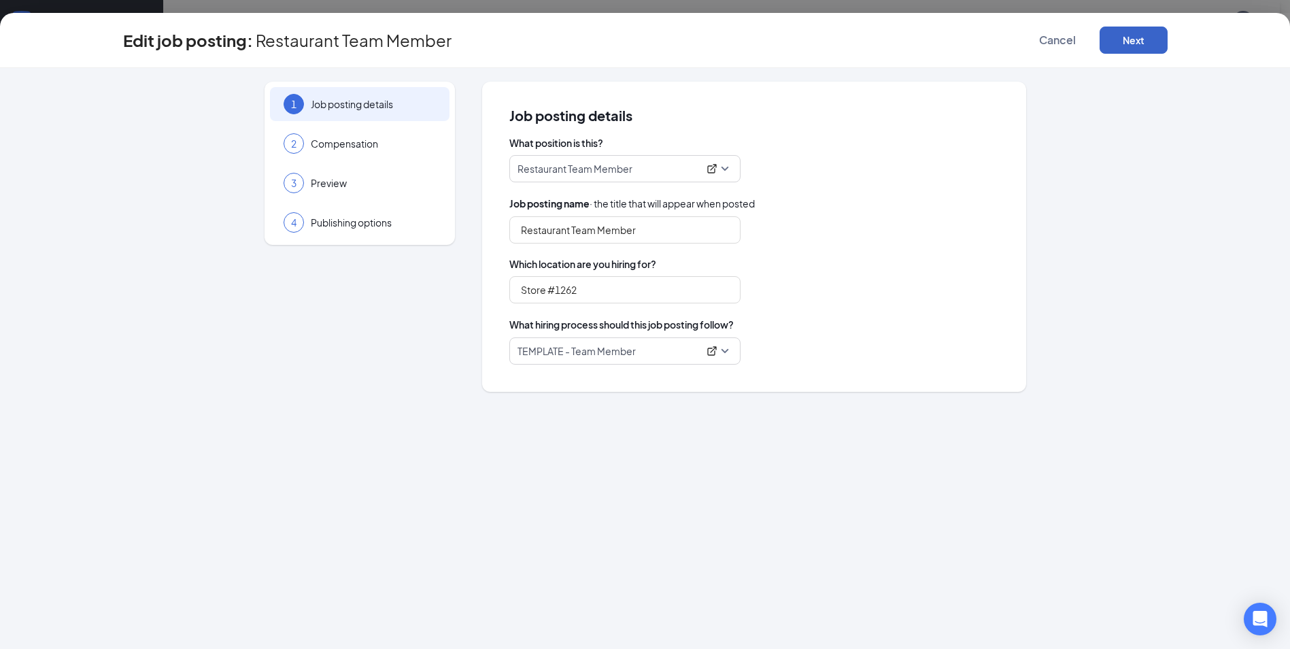
click at [1127, 32] on button "Next" at bounding box center [1133, 40] width 68 height 27
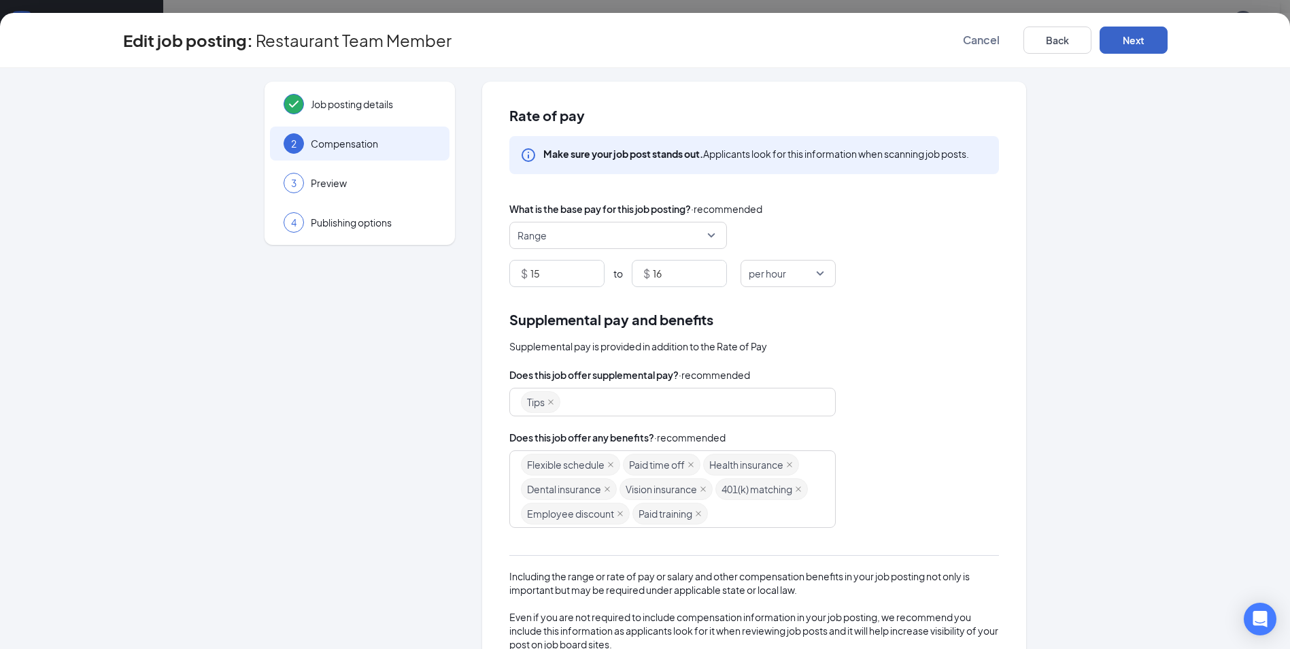
click at [1137, 41] on button "Next" at bounding box center [1133, 40] width 68 height 27
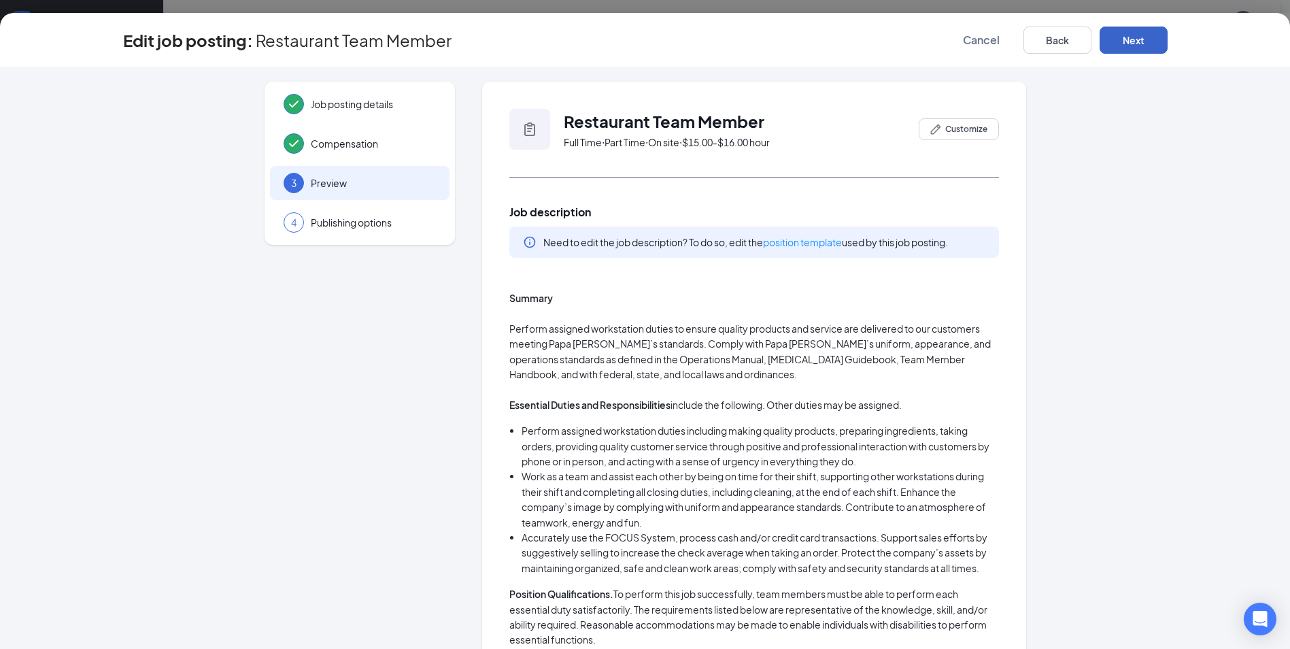
click at [1137, 39] on button "Next" at bounding box center [1133, 40] width 68 height 27
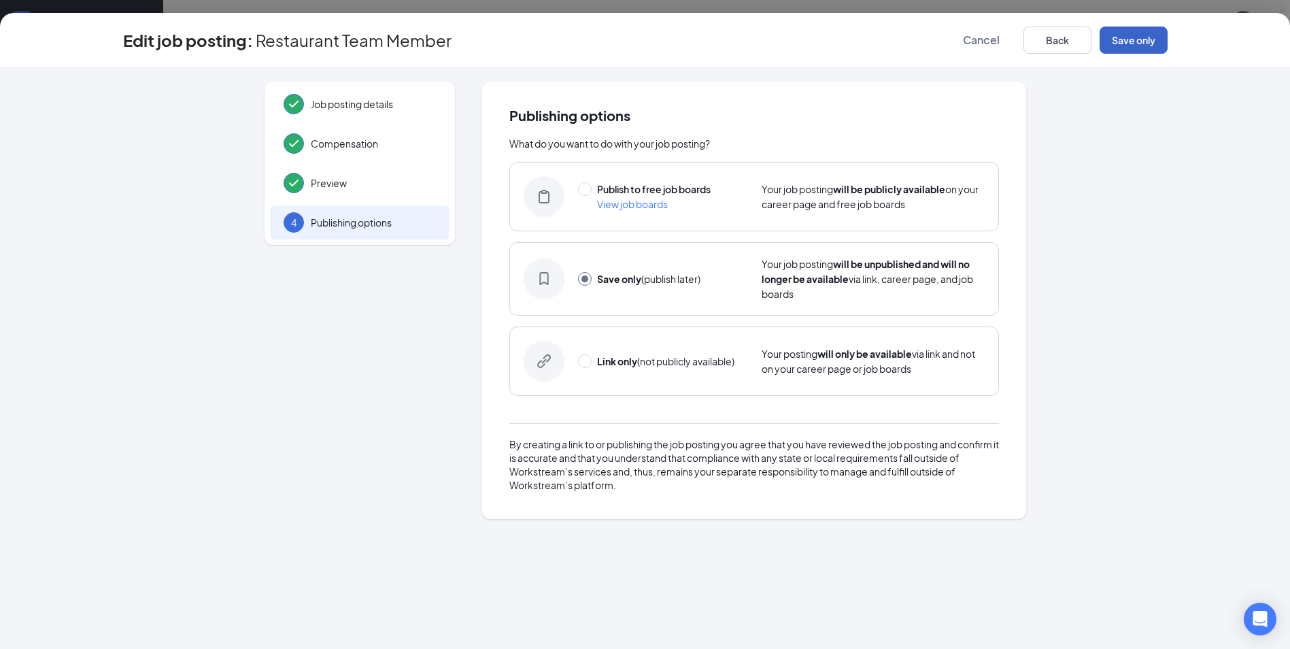
click at [1137, 39] on button "Save only" at bounding box center [1133, 40] width 68 height 27
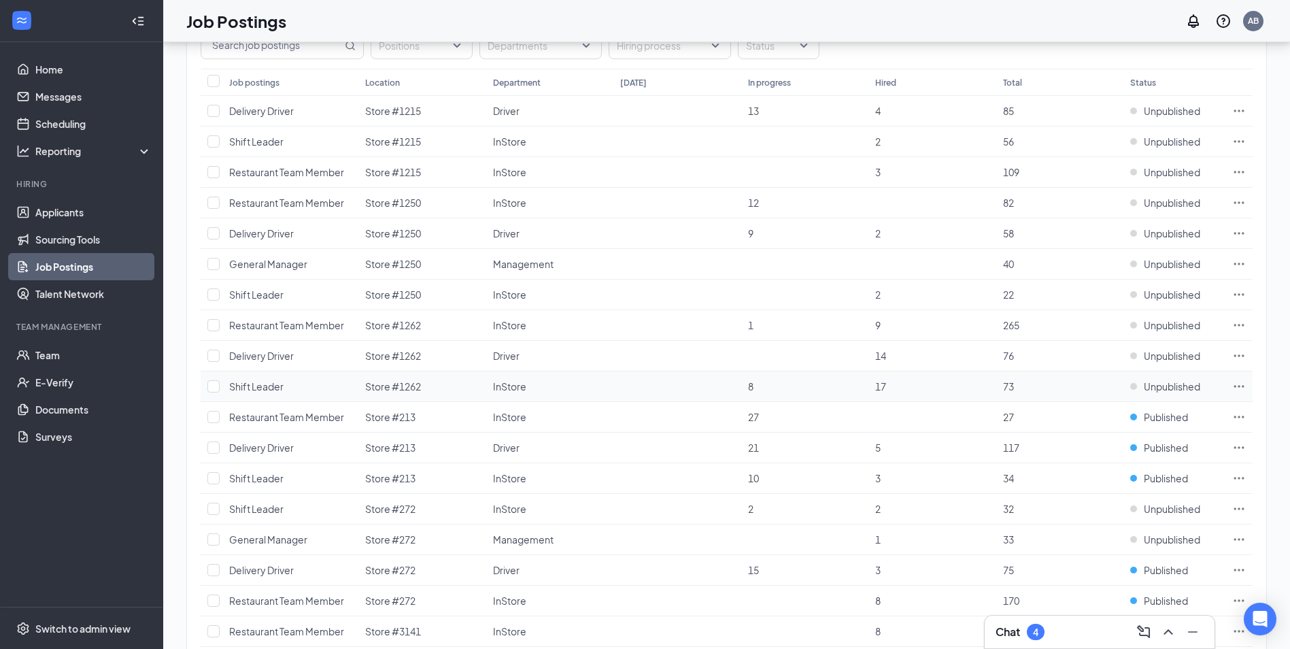
click at [1233, 385] on icon "Ellipses" at bounding box center [1239, 386] width 14 height 14
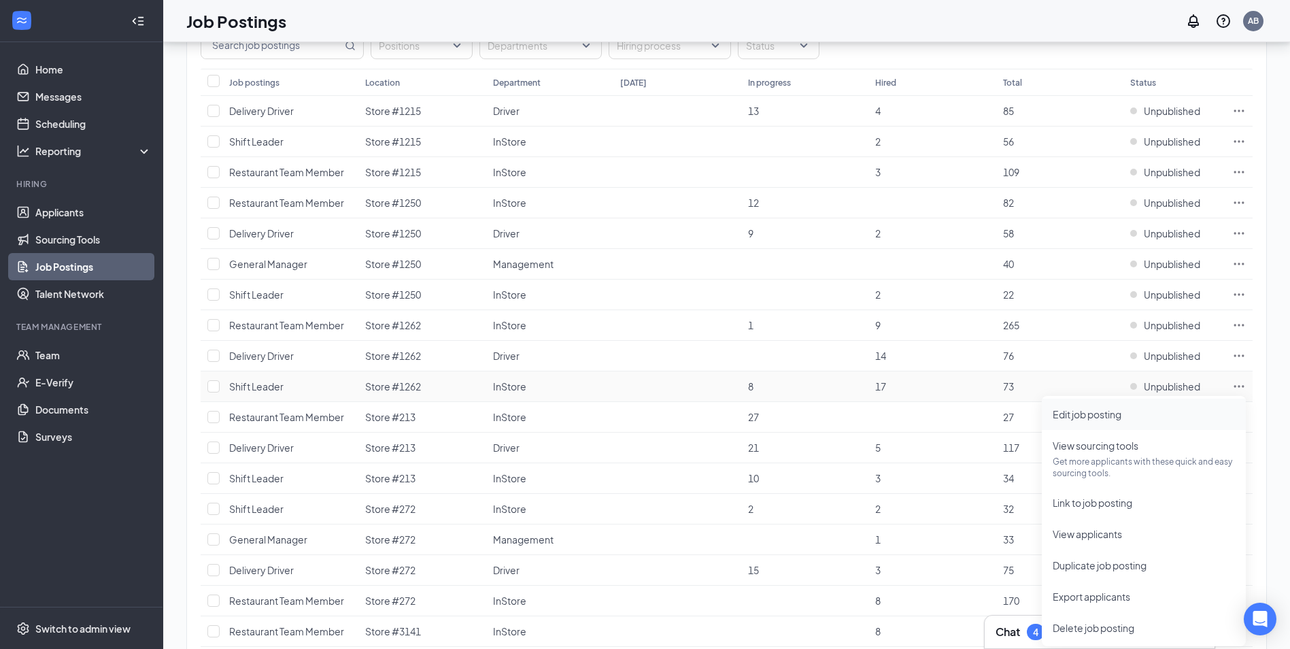
click at [1085, 417] on span "Edit job posting" at bounding box center [1086, 414] width 69 height 12
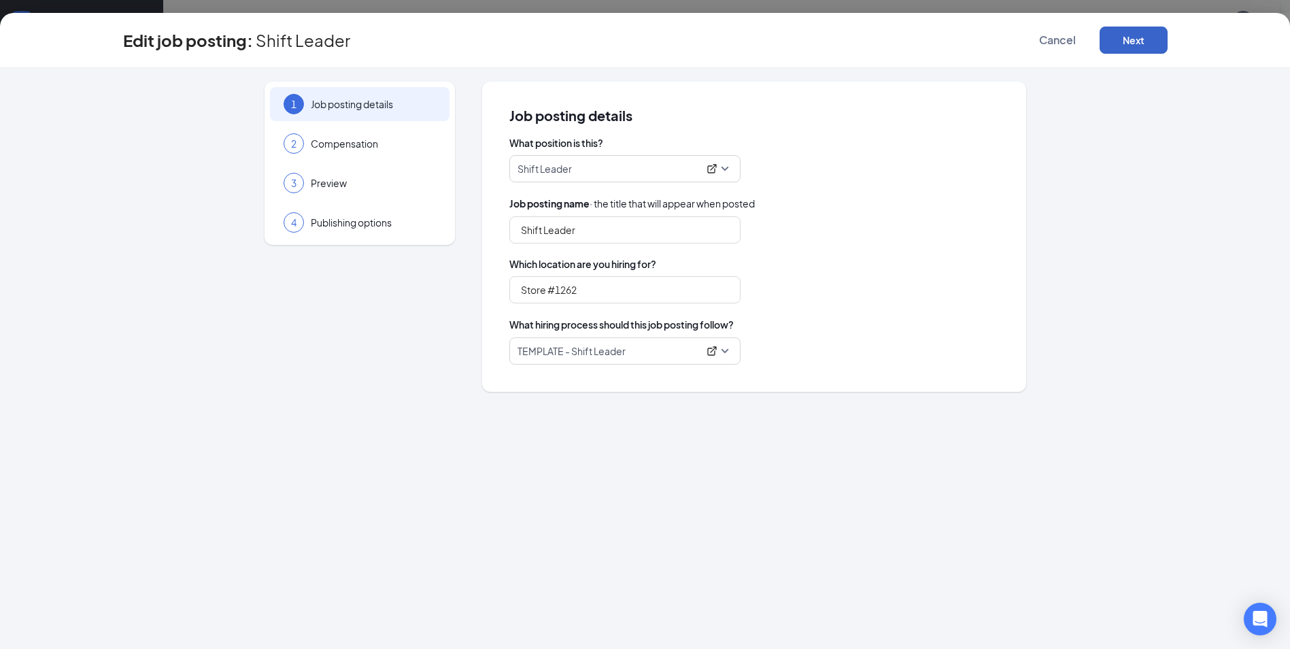
click at [1122, 42] on button "Next" at bounding box center [1133, 40] width 68 height 27
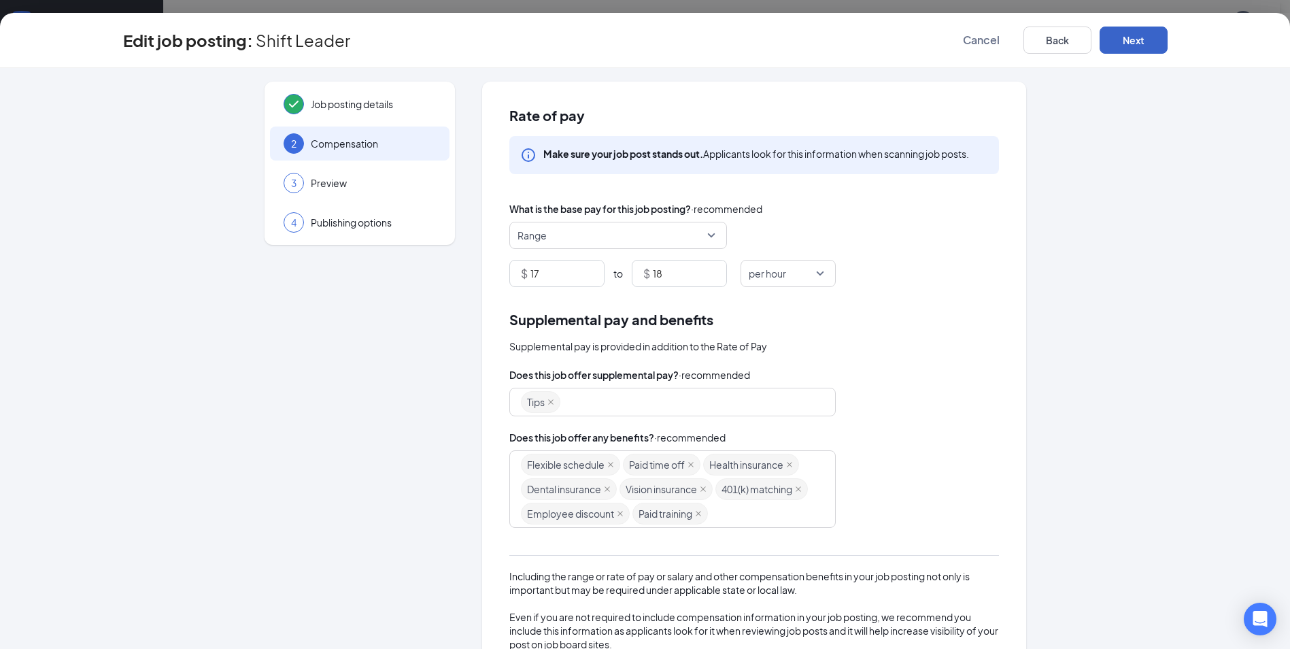
click at [1122, 41] on button "Next" at bounding box center [1133, 40] width 68 height 27
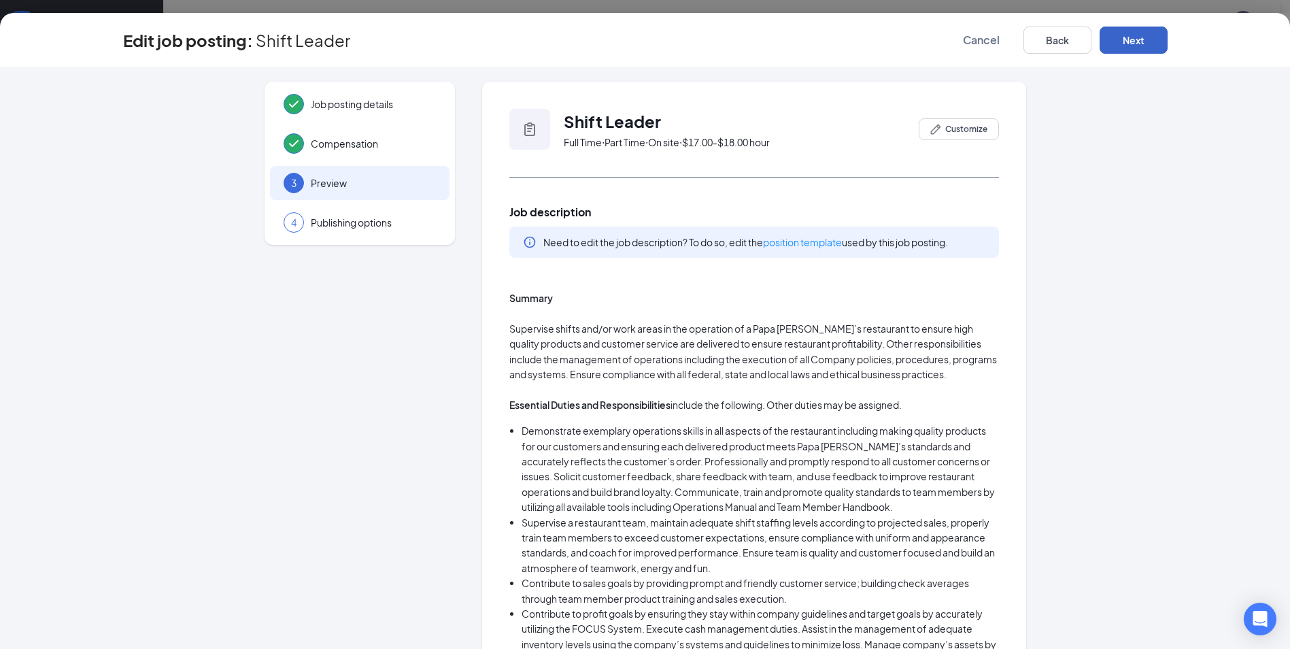
click at [1122, 41] on button "Next" at bounding box center [1133, 40] width 68 height 27
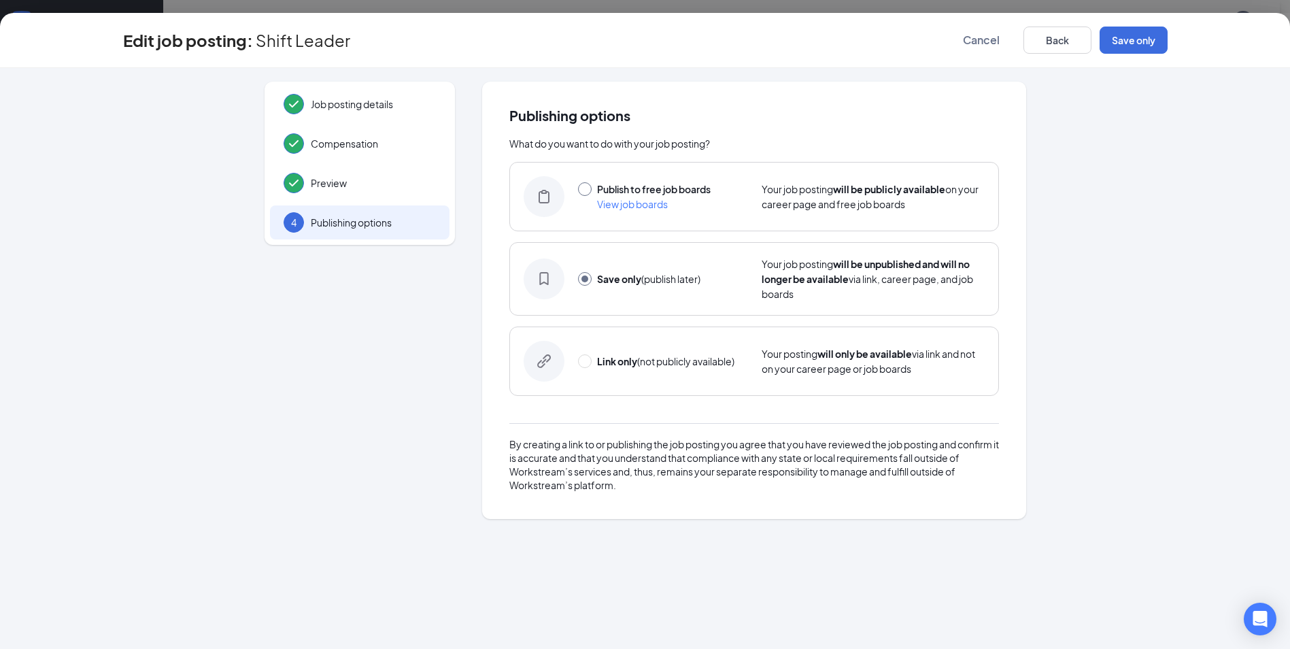
click at [587, 190] on input "radio" at bounding box center [585, 189] width 14 height 14
radio input "true"
radio input "false"
click at [1136, 46] on button "Publish" at bounding box center [1133, 40] width 68 height 27
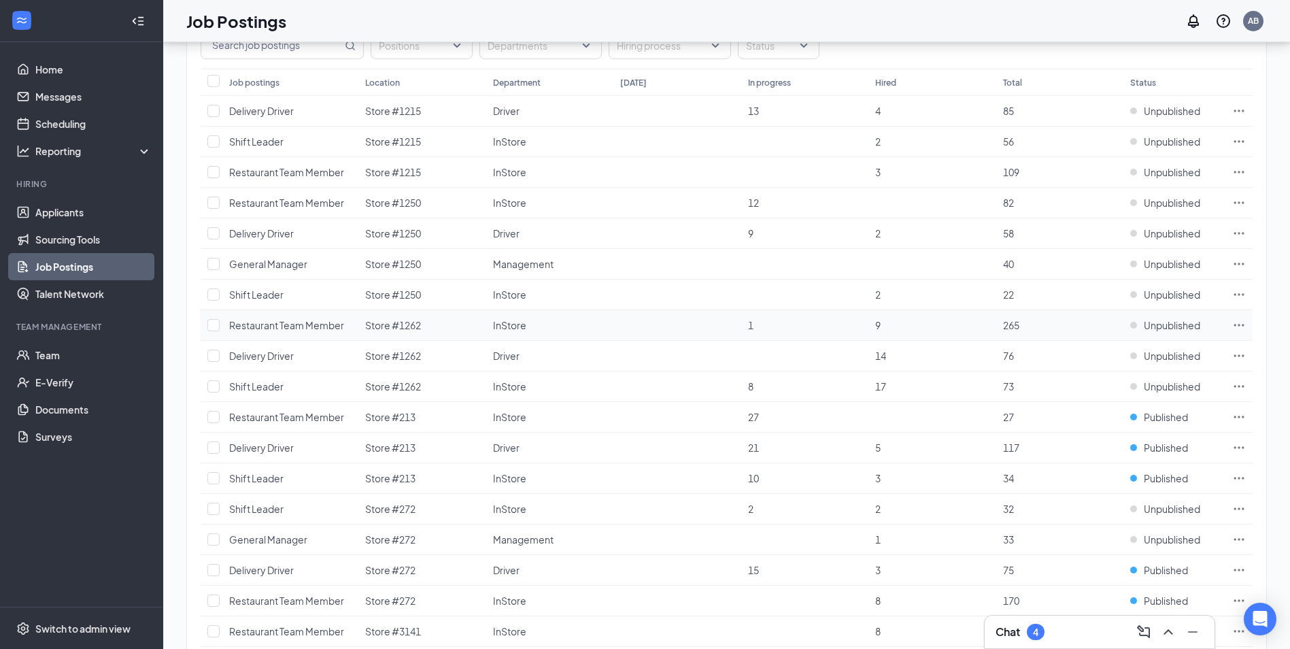
click at [1233, 325] on icon "Ellipses" at bounding box center [1239, 325] width 14 height 14
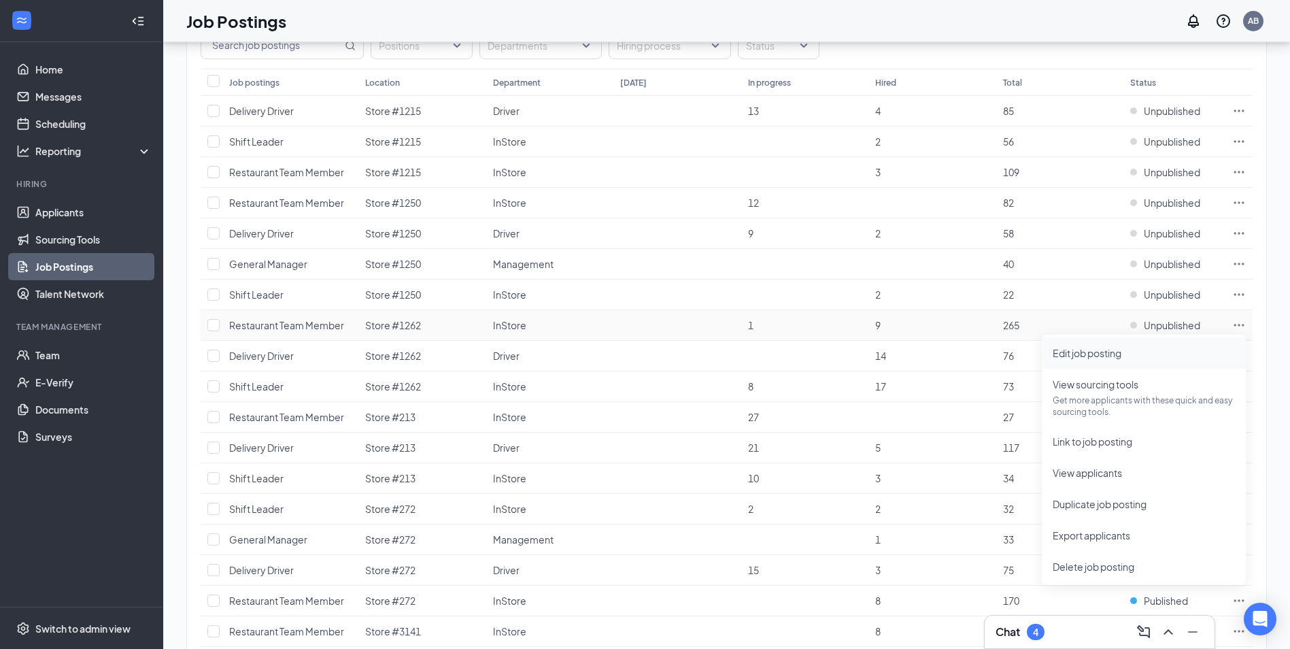
click at [1086, 358] on span "Edit job posting" at bounding box center [1086, 353] width 69 height 12
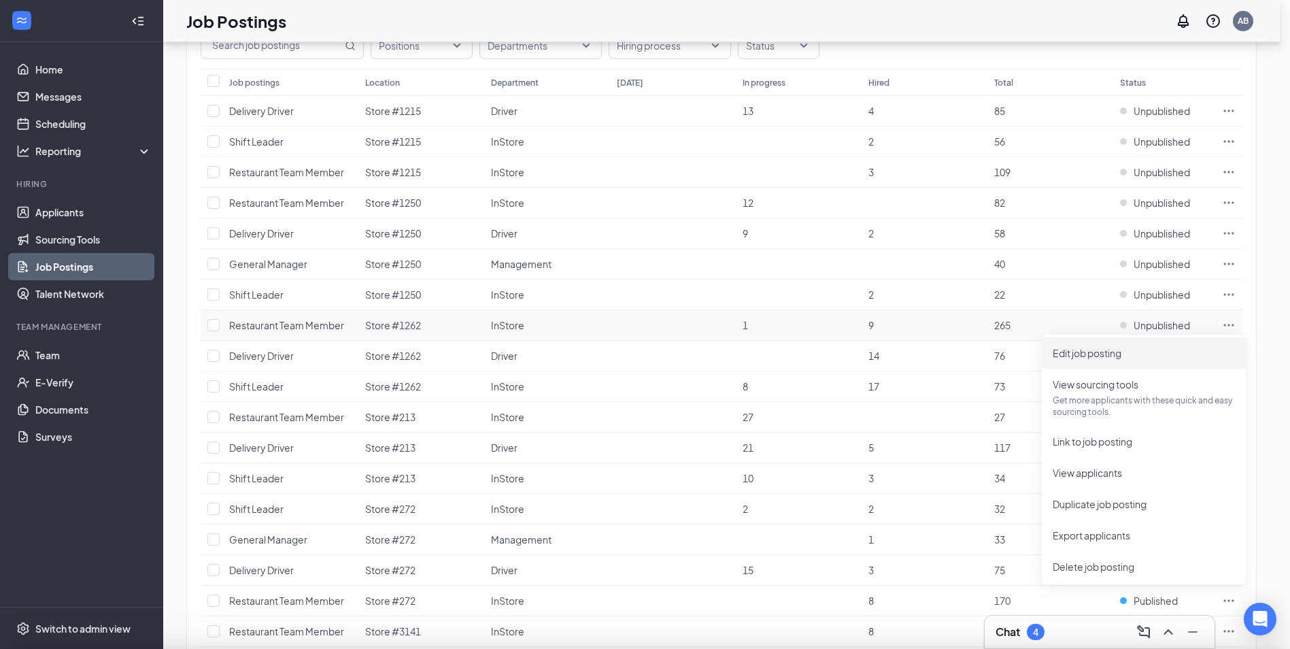
type input "Restaurant Team Member"
type input "Store #1262"
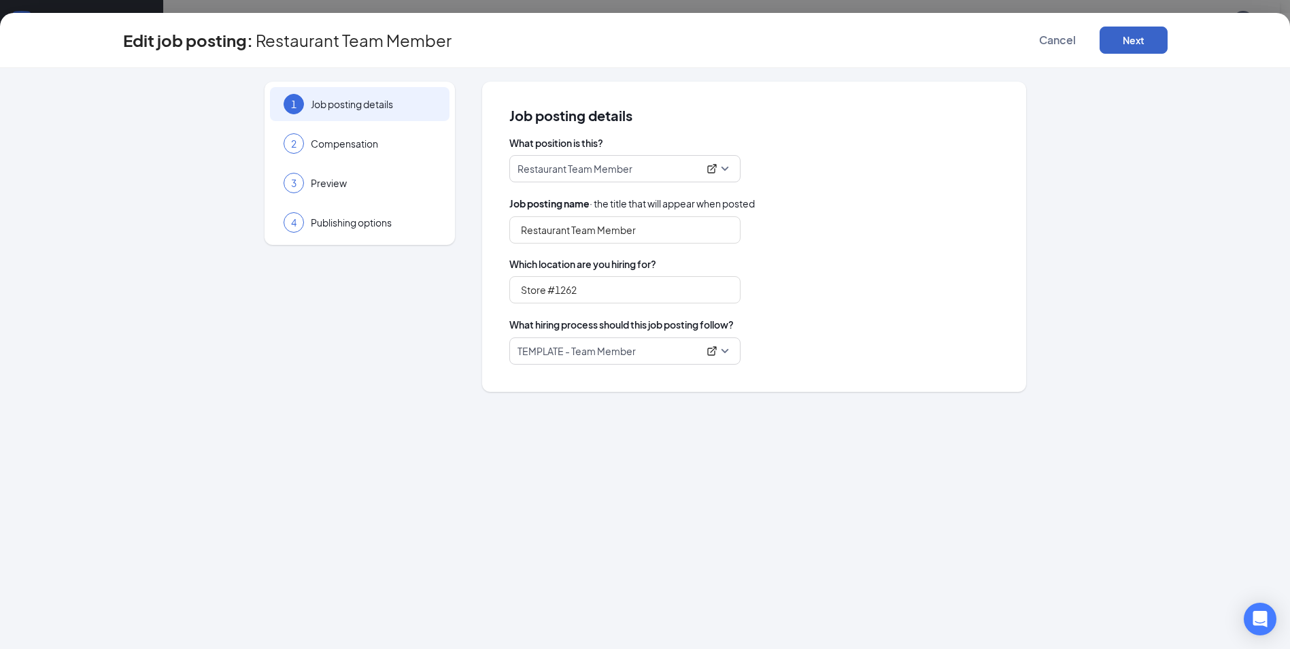
click at [1133, 45] on button "Next" at bounding box center [1133, 40] width 68 height 27
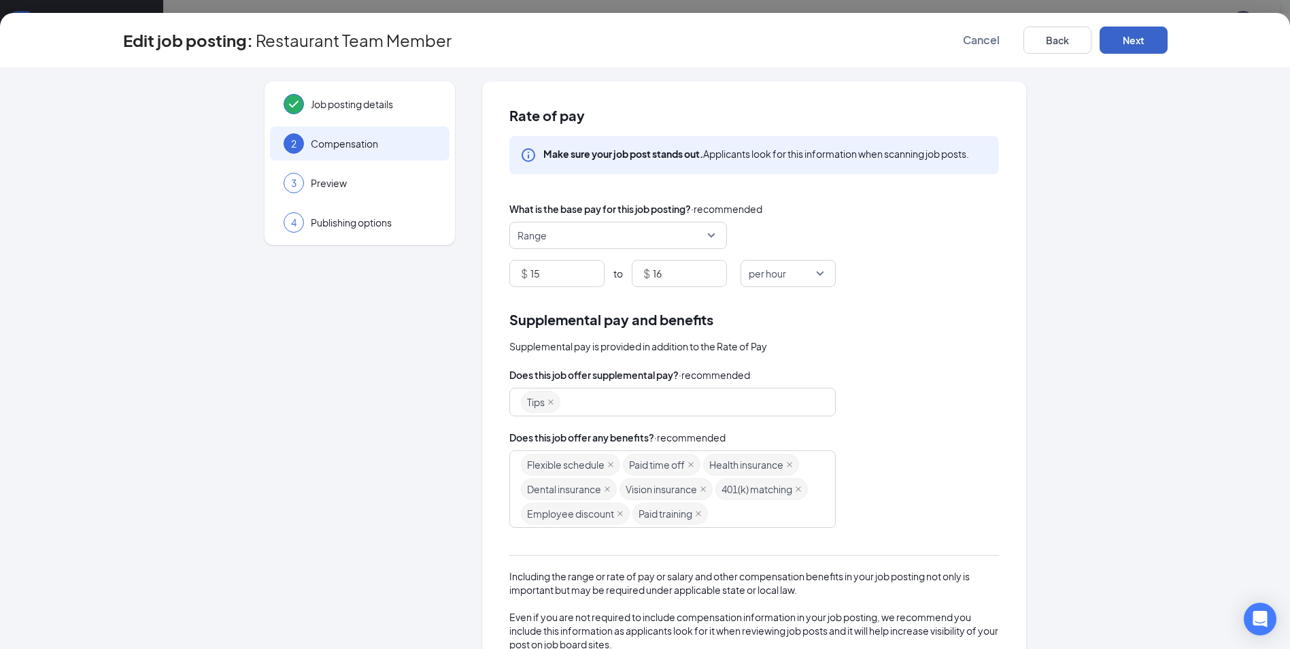
click at [1131, 43] on button "Next" at bounding box center [1133, 40] width 68 height 27
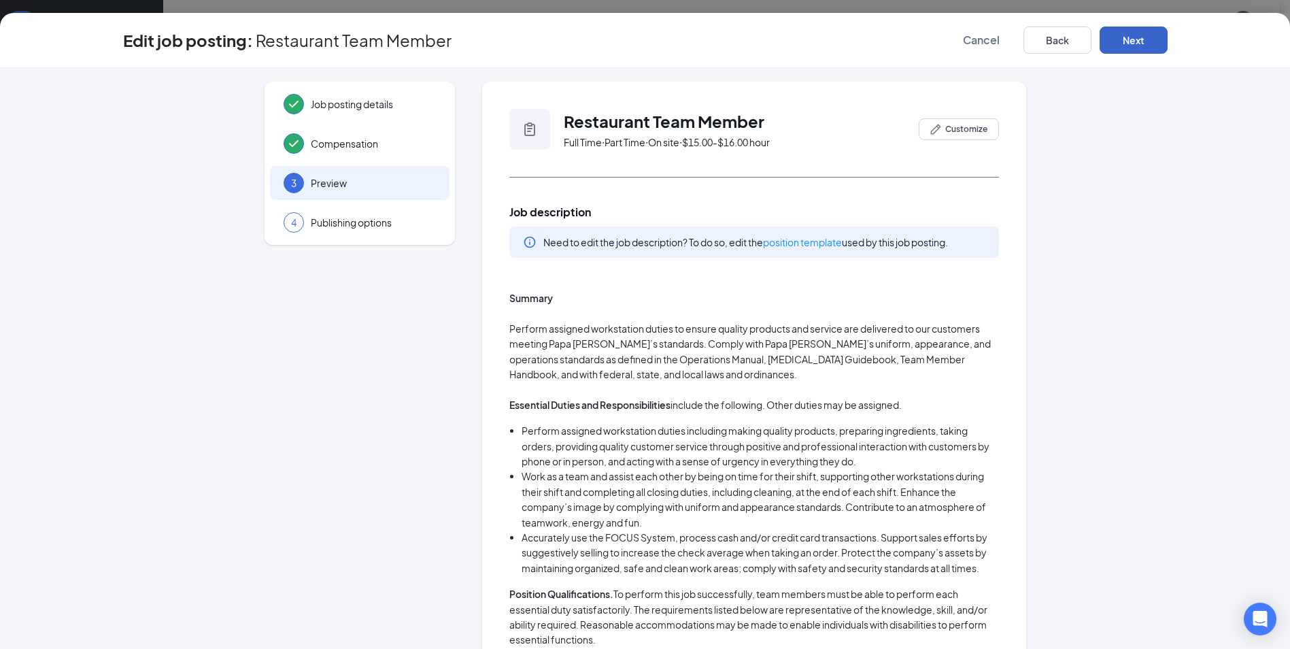
click at [1143, 41] on button "Next" at bounding box center [1133, 40] width 68 height 27
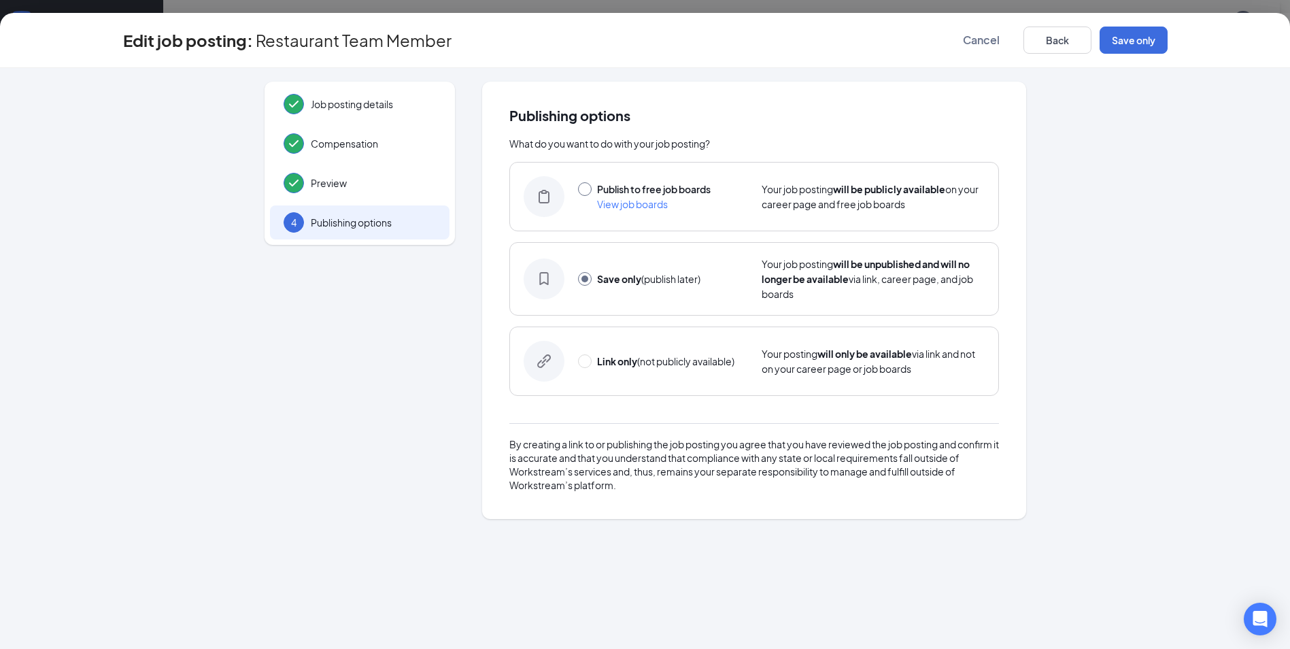
click at [581, 187] on input "radio" at bounding box center [585, 189] width 14 height 14
radio input "true"
radio input "false"
click at [1128, 44] on button "Publish" at bounding box center [1133, 40] width 68 height 27
